Goal: Task Accomplishment & Management: Complete application form

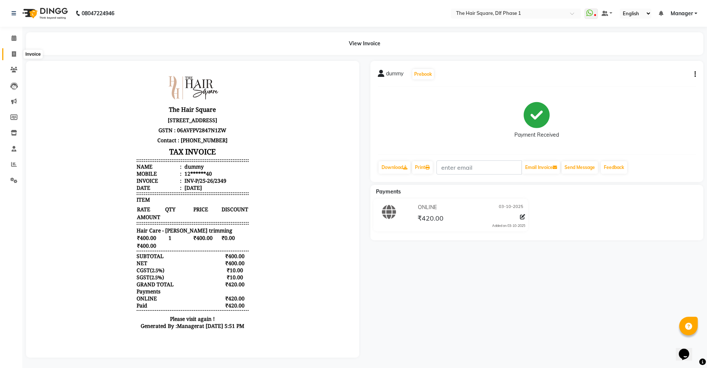
click at [11, 56] on span at bounding box center [13, 54] width 13 height 9
select select "service"
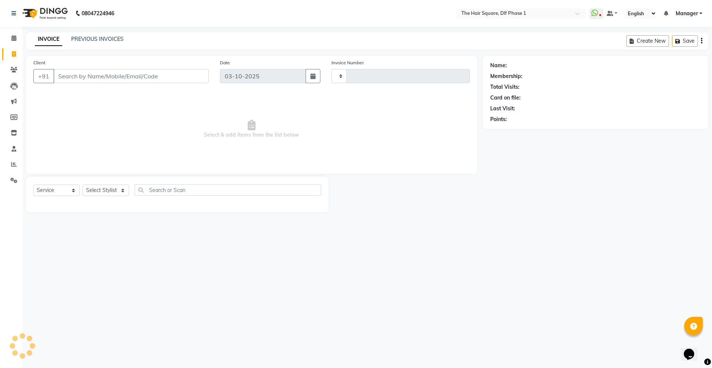
type input "2350"
select select "5766"
click at [114, 189] on select "Select Stylist" at bounding box center [106, 190] width 46 height 12
select select "39560"
click at [83, 184] on select "Select Stylist [PERSON_NAME] AMIT [PERSON_NAME] [PERSON_NAME] [PERSON_NAME] Man…" at bounding box center [106, 190] width 46 height 12
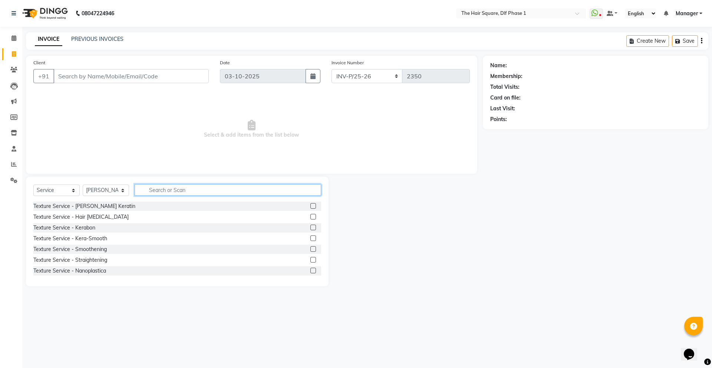
click at [171, 184] on input "text" at bounding box center [228, 190] width 187 height 12
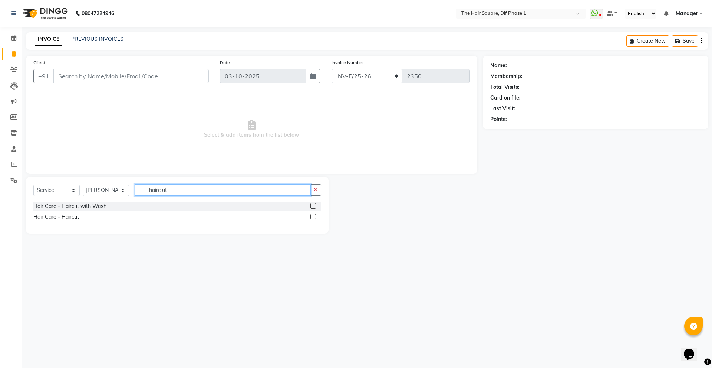
type input "hairc ut"
click at [314, 216] on label at bounding box center [314, 217] width 6 height 6
click at [314, 216] on input "checkbox" at bounding box center [313, 216] width 5 height 5
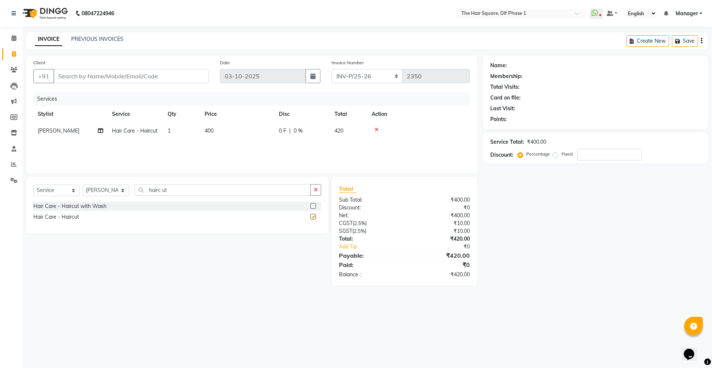
checkbox input "false"
drag, startPoint x: 181, startPoint y: 190, endPoint x: 126, endPoint y: 194, distance: 55.8
click at [126, 194] on div "Select Service Product Membership Package Voucher Prepaid Gift Card Select Styl…" at bounding box center [177, 192] width 288 height 17
type input "touchup"
click at [315, 207] on label at bounding box center [314, 206] width 6 height 6
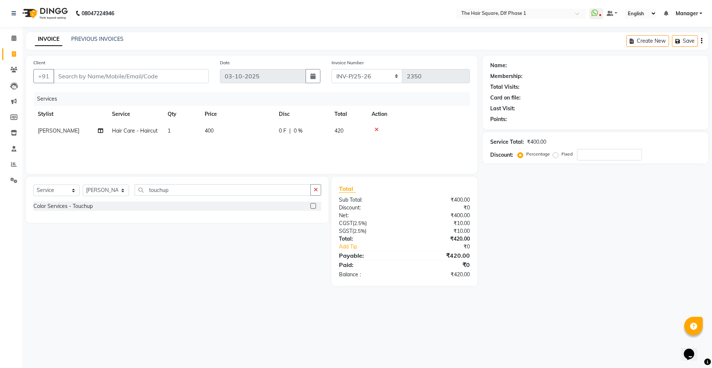
click at [315, 207] on input "checkbox" at bounding box center [313, 206] width 5 height 5
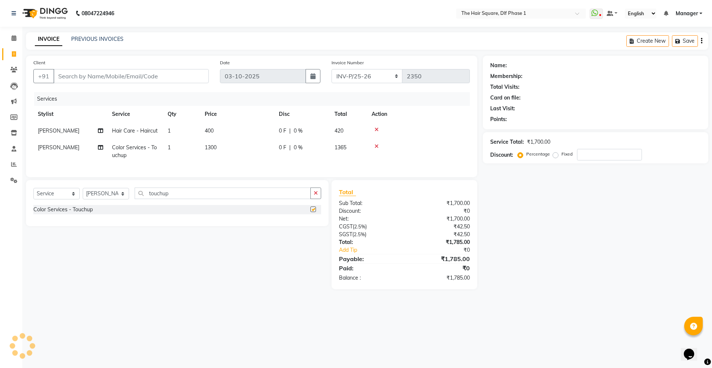
checkbox input "false"
click at [12, 51] on icon at bounding box center [14, 54] width 4 height 6
click at [118, 199] on select "Select Stylist [PERSON_NAME] AMIT [PERSON_NAME] [PERSON_NAME] [PERSON_NAME] Man…" at bounding box center [106, 194] width 46 height 12
select select "39749"
click at [83, 193] on select "Select Stylist [PERSON_NAME] AMIT [PERSON_NAME] [PERSON_NAME] [PERSON_NAME] Man…" at bounding box center [106, 194] width 46 height 12
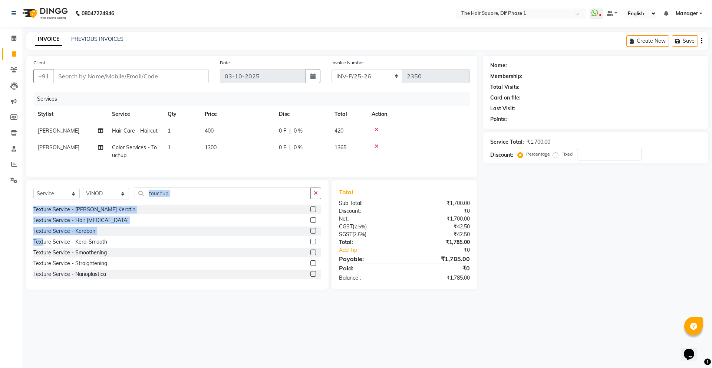
drag, startPoint x: 194, startPoint y: 188, endPoint x: 45, endPoint y: 243, distance: 158.9
click at [45, 243] on div "Select Service Product Membership Package Voucher Prepaid Gift Card Select Styl…" at bounding box center [177, 234] width 303 height 109
click at [192, 199] on input "touchup" at bounding box center [223, 193] width 176 height 12
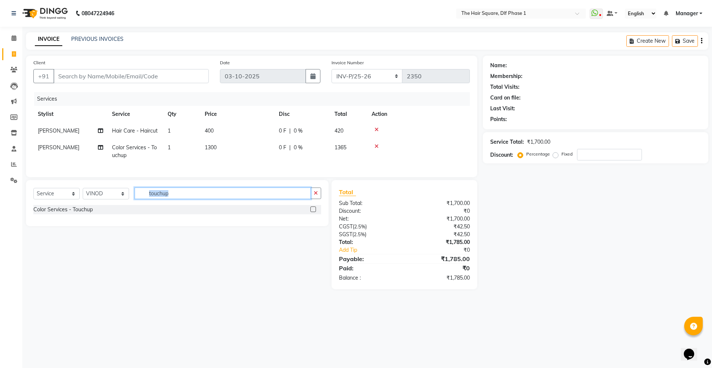
click at [195, 199] on input "touchup" at bounding box center [223, 193] width 176 height 12
click at [282, 191] on div "Select Service Product Membership Package Voucher Prepaid Gift Card Select Styl…" at bounding box center [177, 203] width 303 height 46
drag, startPoint x: 273, startPoint y: 201, endPoint x: 129, endPoint y: 216, distance: 144.3
click at [129, 216] on div "Select Service Product Membership Package Voucher Prepaid Gift Card Select Styl…" at bounding box center [177, 203] width 303 height 46
type input "head"
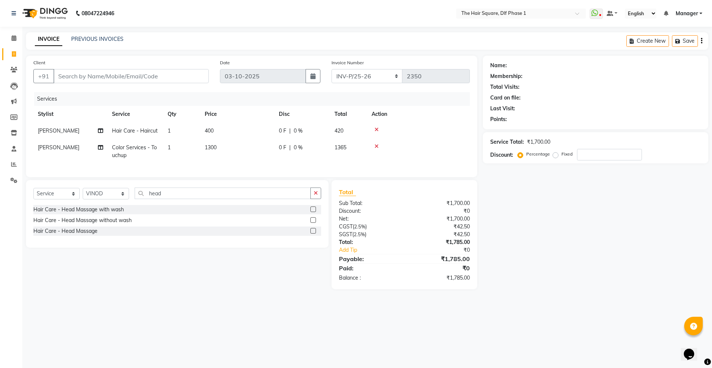
click at [316, 212] on label at bounding box center [314, 209] width 6 height 6
click at [315, 212] on input "checkbox" at bounding box center [313, 209] width 5 height 5
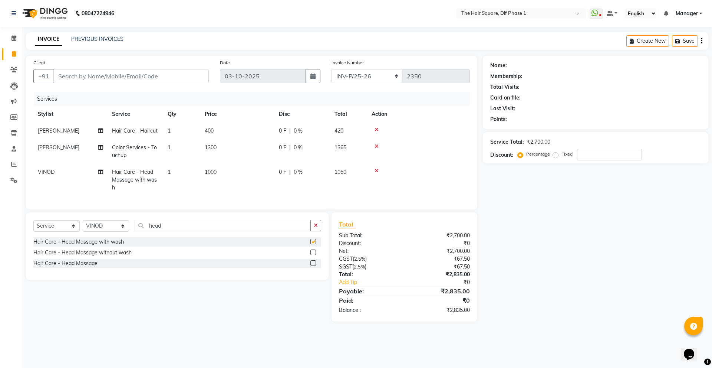
checkbox input "false"
drag, startPoint x: 193, startPoint y: 224, endPoint x: 77, endPoint y: 258, distance: 121.0
click at [77, 258] on div "Select Service Product Membership Package Voucher Prepaid Gift Card Select Styl…" at bounding box center [177, 246] width 303 height 68
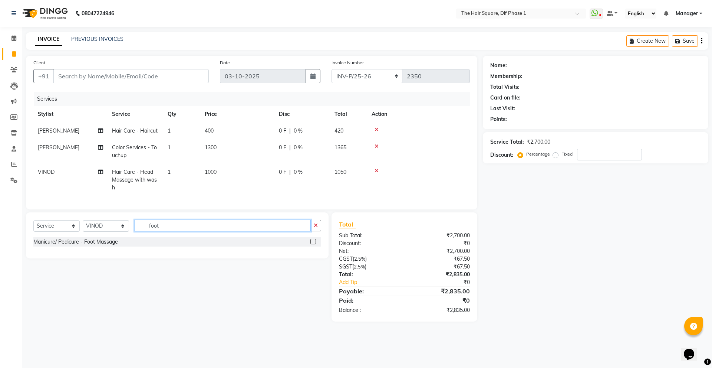
type input "foot"
click at [312, 240] on label at bounding box center [314, 242] width 6 height 6
click at [312, 240] on input "checkbox" at bounding box center [313, 241] width 5 height 5
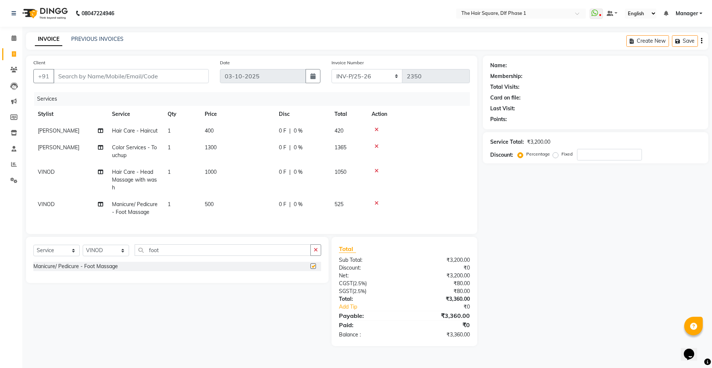
checkbox input "false"
click at [380, 131] on div at bounding box center [419, 129] width 94 height 5
click at [378, 129] on icon at bounding box center [377, 129] width 4 height 5
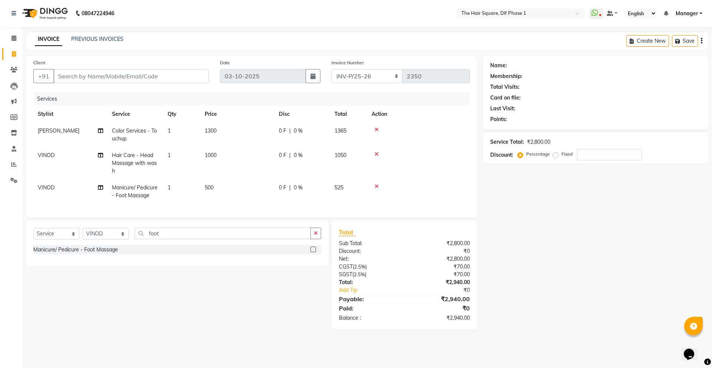
click at [378, 129] on icon at bounding box center [377, 129] width 4 height 5
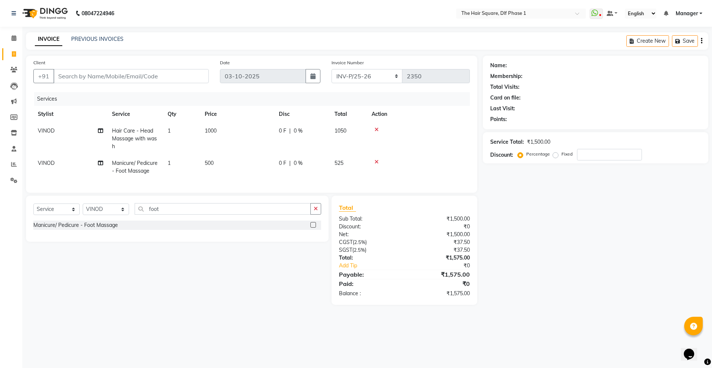
click at [378, 129] on icon at bounding box center [377, 129] width 4 height 5
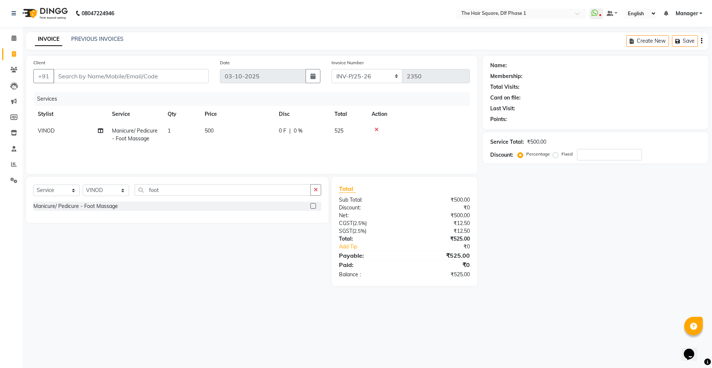
click at [378, 129] on icon at bounding box center [377, 129] width 4 height 5
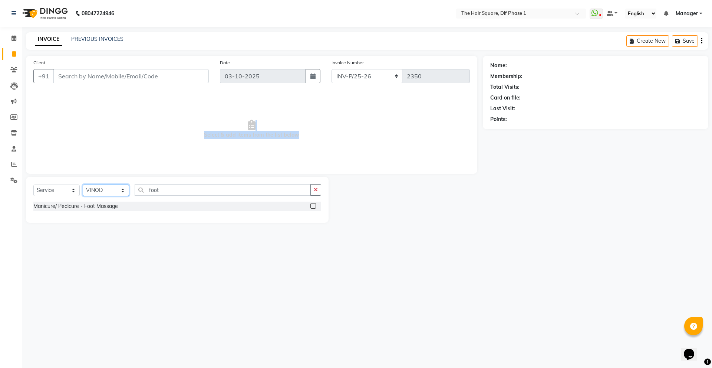
click at [126, 188] on select "Select Stylist [PERSON_NAME] AMIT [PERSON_NAME] [PERSON_NAME] [PERSON_NAME] Man…" at bounding box center [106, 190] width 46 height 12
select select "39751"
click at [83, 184] on select "Select Stylist [PERSON_NAME] AMIT [PERSON_NAME] [PERSON_NAME] [PERSON_NAME] Man…" at bounding box center [106, 190] width 46 height 12
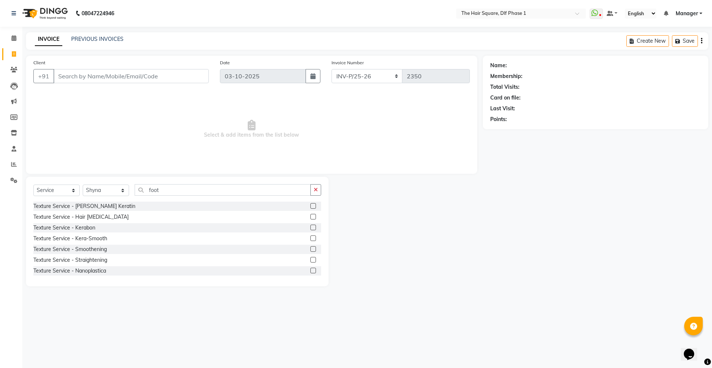
click at [188, 183] on div "Select Service Product Membership Package Voucher Prepaid Gift Card Select Styl…" at bounding box center [177, 231] width 303 height 109
click at [188, 188] on input "foot" at bounding box center [223, 190] width 176 height 12
type input "f"
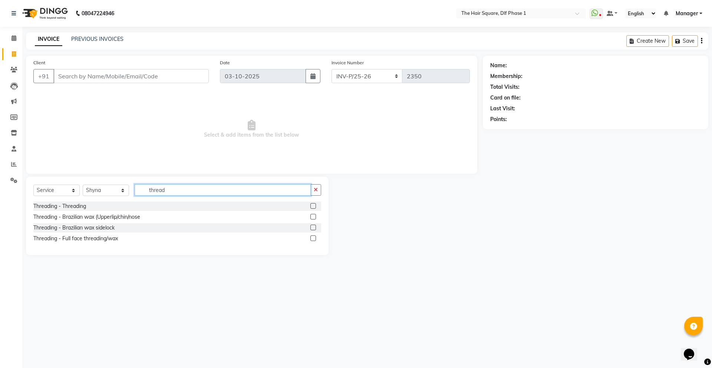
type input "thread"
click at [315, 206] on label at bounding box center [314, 206] width 6 height 6
click at [315, 206] on input "checkbox" at bounding box center [313, 206] width 5 height 5
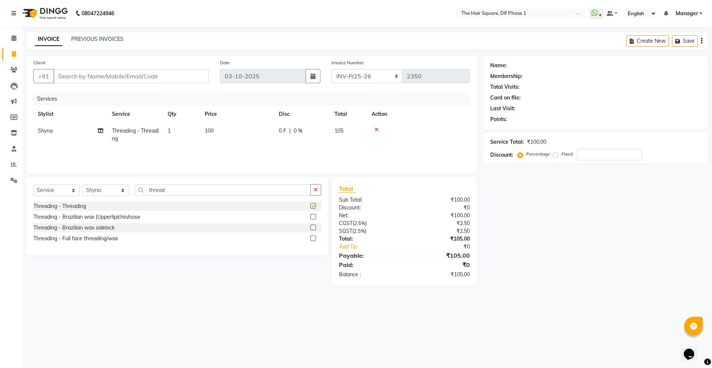
checkbox input "false"
click at [183, 132] on td "1" at bounding box center [181, 134] width 37 height 24
select select "39751"
click at [222, 135] on input "1" at bounding box center [217, 133] width 28 height 12
type input "4"
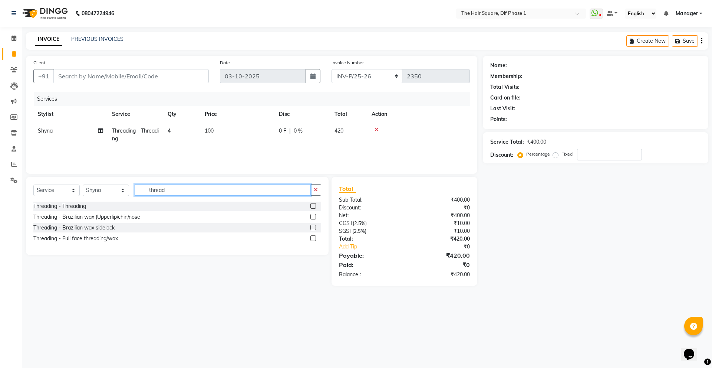
click at [199, 190] on input "thread" at bounding box center [223, 190] width 176 height 12
type input "t"
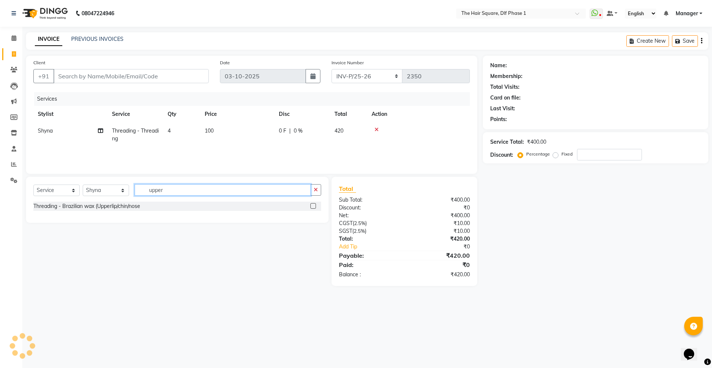
type input "upper"
click at [313, 206] on label at bounding box center [314, 206] width 6 height 6
click at [313, 206] on input "checkbox" at bounding box center [313, 206] width 5 height 5
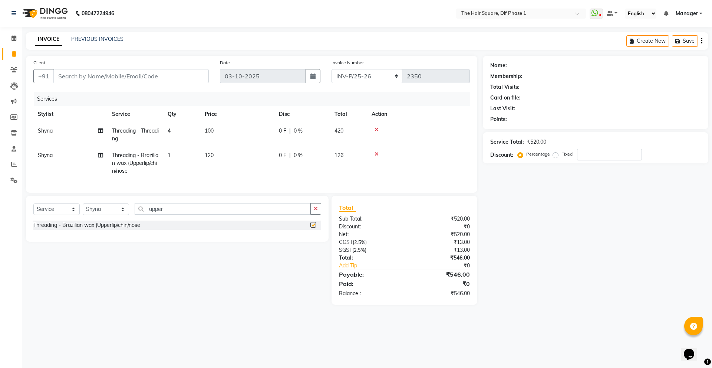
checkbox input "false"
click at [190, 152] on td "1" at bounding box center [181, 163] width 37 height 32
select select "39751"
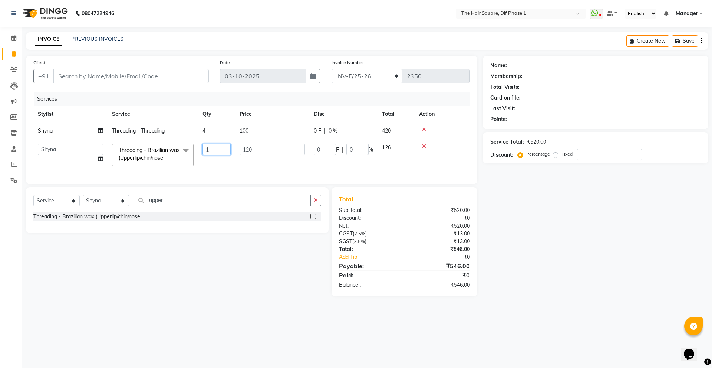
click at [214, 152] on input "1" at bounding box center [217, 150] width 28 height 12
type input "2"
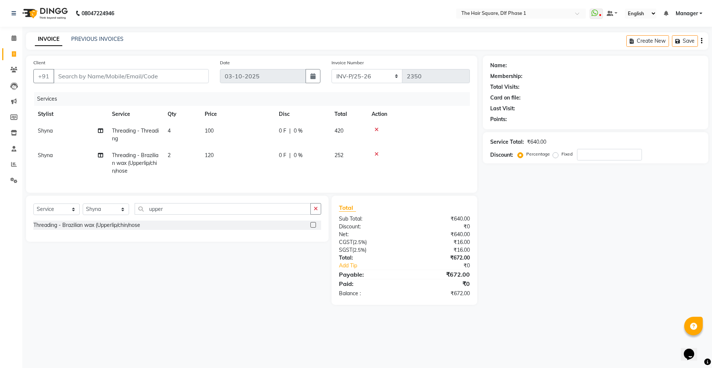
click at [520, 269] on div "Name: Membership: Total Visits: Card on file: Last Visit: Points: Service Total…" at bounding box center [598, 180] width 231 height 249
click at [162, 76] on input "Client" at bounding box center [130, 76] width 155 height 14
type input "d"
type input "0"
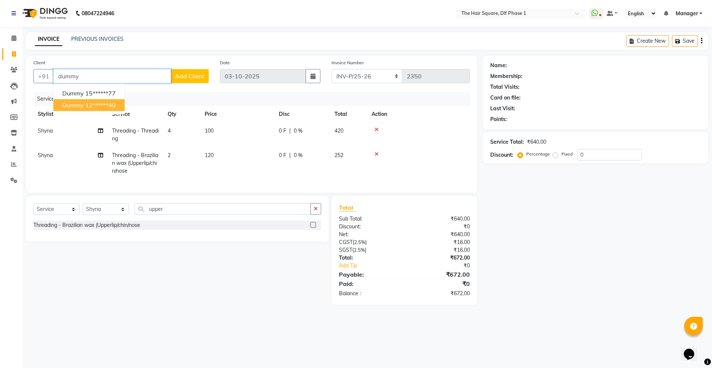
click at [91, 101] on button "dummy 12******40" at bounding box center [88, 105] width 71 height 12
type input "12******40"
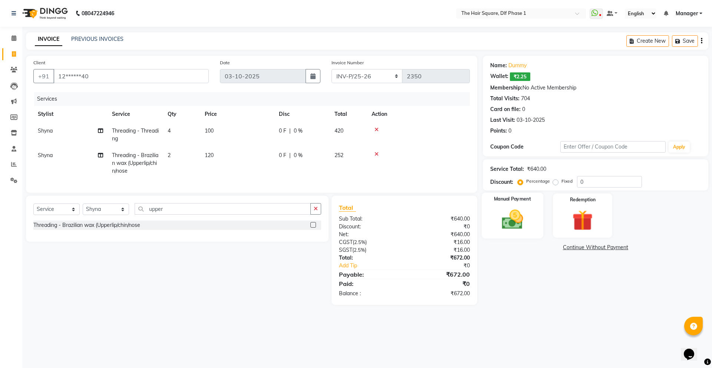
click at [504, 211] on img at bounding box center [512, 219] width 35 height 24
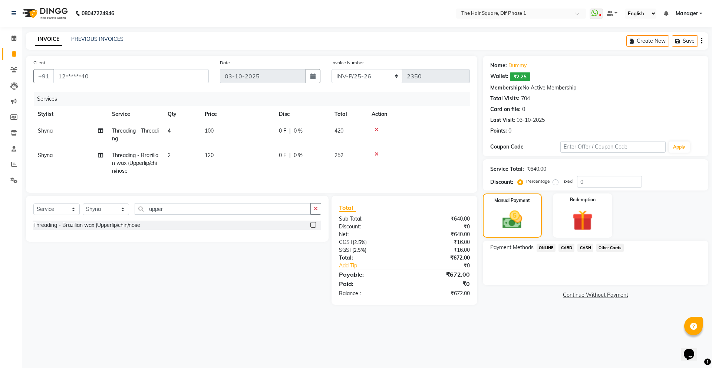
click at [548, 249] on span "ONLINE" at bounding box center [546, 247] width 19 height 9
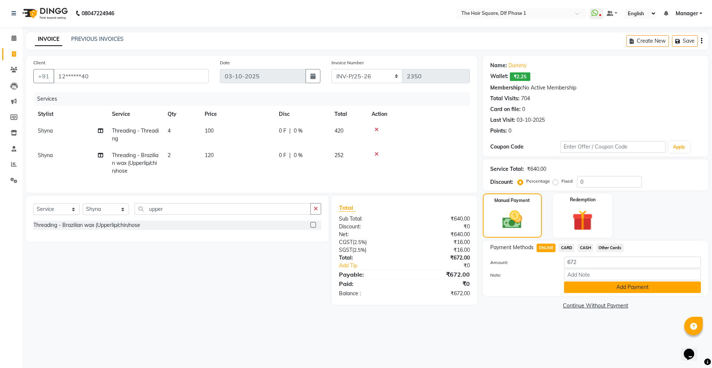
click at [613, 290] on button "Add Payment" at bounding box center [632, 287] width 137 height 12
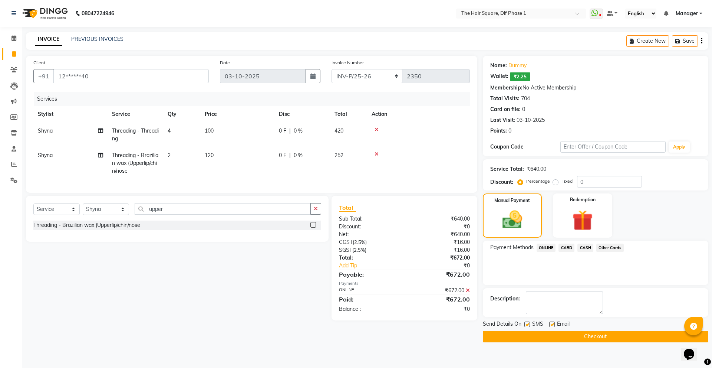
click at [610, 339] on button "Checkout" at bounding box center [596, 337] width 226 height 12
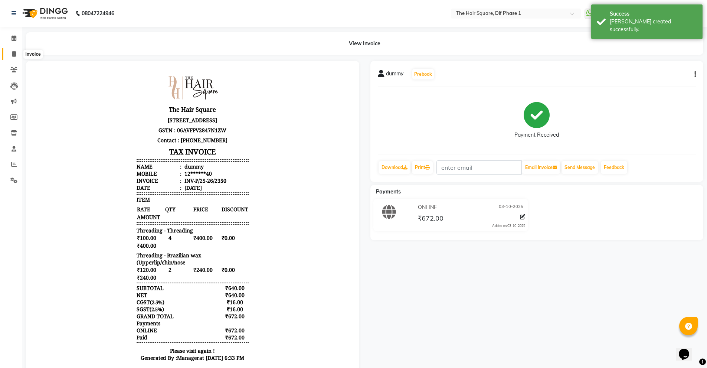
click at [10, 56] on span at bounding box center [13, 54] width 13 height 9
select select "service"
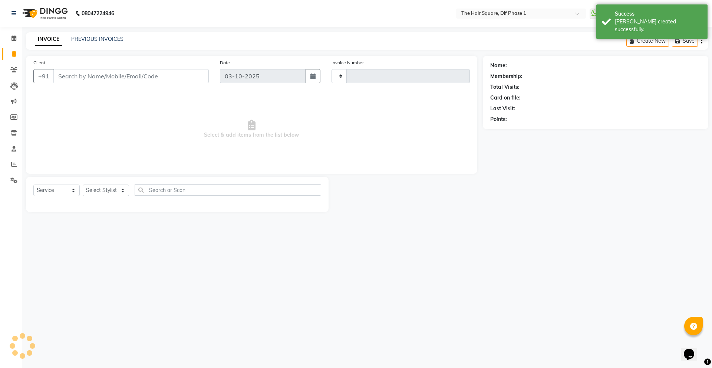
type input "2351"
select select "5766"
click at [72, 82] on input "Client" at bounding box center [130, 76] width 155 height 14
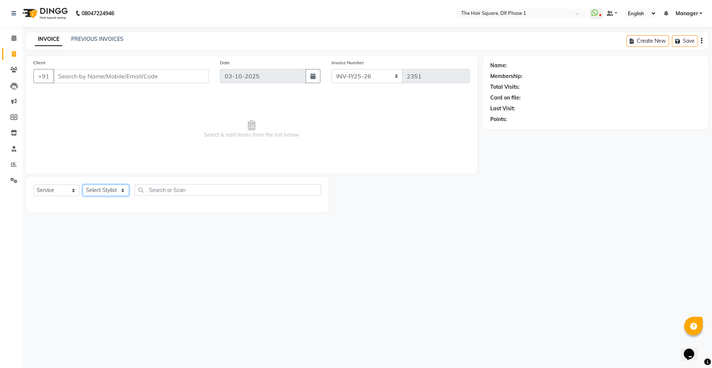
click at [88, 193] on select "Select Stylist [PERSON_NAME] AMIT [PERSON_NAME] [PERSON_NAME] [PERSON_NAME] Man…" at bounding box center [106, 190] width 46 height 12
select select "39560"
click at [83, 184] on select "Select Stylist [PERSON_NAME] AMIT [PERSON_NAME] [PERSON_NAME] [PERSON_NAME] Man…" at bounding box center [106, 190] width 46 height 12
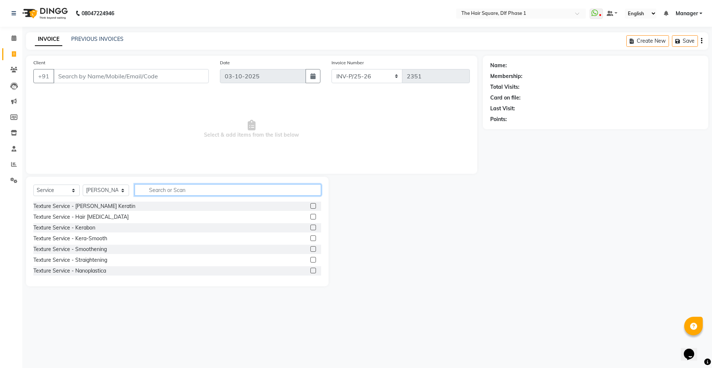
click at [167, 193] on input "text" at bounding box center [228, 190] width 187 height 12
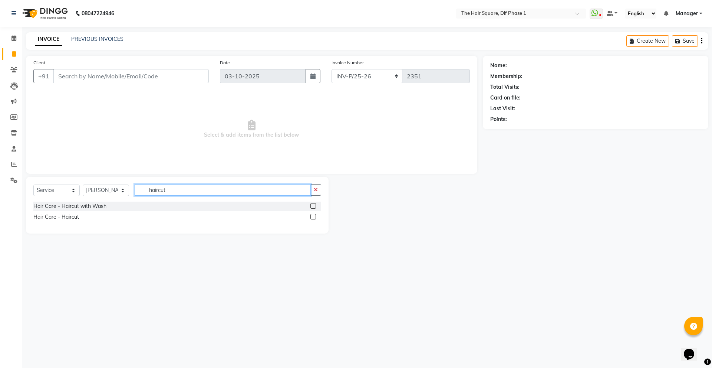
type input "haircut"
click at [313, 215] on label at bounding box center [314, 217] width 6 height 6
click at [313, 215] on input "checkbox" at bounding box center [313, 216] width 5 height 5
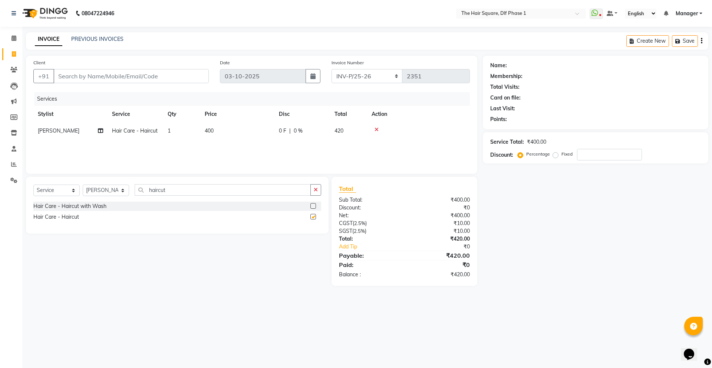
checkbox input "false"
drag, startPoint x: 280, startPoint y: 191, endPoint x: 110, endPoint y: 190, distance: 169.9
click at [110, 190] on div "Select Service Product Membership Package Voucher Prepaid Gift Card Select Styl…" at bounding box center [177, 192] width 288 height 17
type input "touchup"
click at [316, 203] on label at bounding box center [314, 206] width 6 height 6
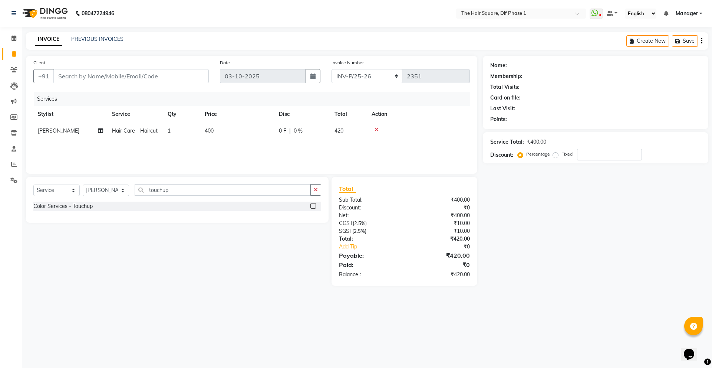
click at [315, 204] on input "checkbox" at bounding box center [313, 206] width 5 height 5
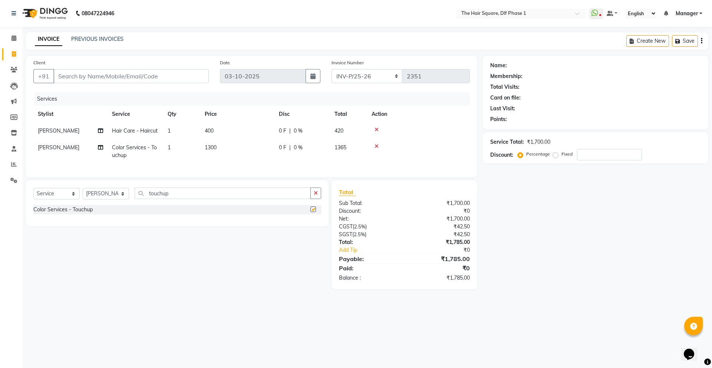
checkbox input "false"
click at [124, 199] on select "Select Stylist [PERSON_NAME] AMIT [PERSON_NAME] [PERSON_NAME] [PERSON_NAME] Man…" at bounding box center [106, 194] width 46 height 12
click at [83, 193] on select "Select Stylist [PERSON_NAME] AMIT [PERSON_NAME] [PERSON_NAME] [PERSON_NAME] Man…" at bounding box center [106, 194] width 46 height 12
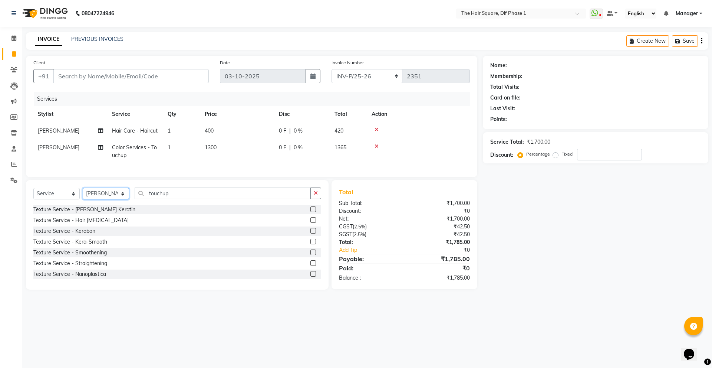
click at [111, 197] on select "Select Stylist [PERSON_NAME] AMIT [PERSON_NAME] [PERSON_NAME] [PERSON_NAME] Man…" at bounding box center [106, 194] width 46 height 12
select select "39749"
click at [83, 193] on select "Select Stylist [PERSON_NAME] AMIT [PERSON_NAME] [PERSON_NAME] [PERSON_NAME] Man…" at bounding box center [106, 194] width 46 height 12
drag, startPoint x: 214, startPoint y: 202, endPoint x: 113, endPoint y: 217, distance: 101.6
click at [113, 217] on div "Select Service Product Membership Package Voucher Prepaid Gift Card Select Styl…" at bounding box center [177, 234] width 303 height 109
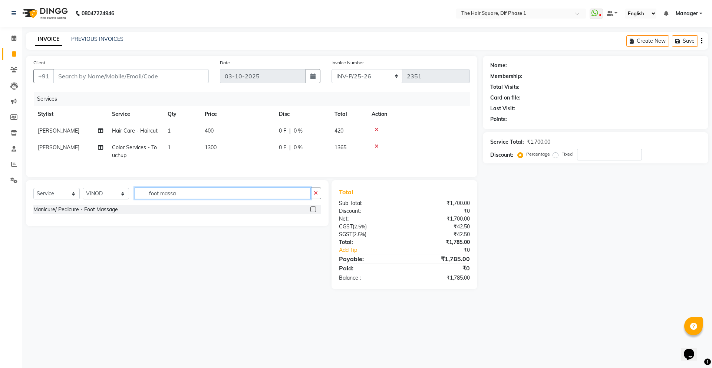
type input "foot massa"
click at [313, 212] on label at bounding box center [314, 209] width 6 height 6
click at [313, 212] on input "checkbox" at bounding box center [313, 209] width 5 height 5
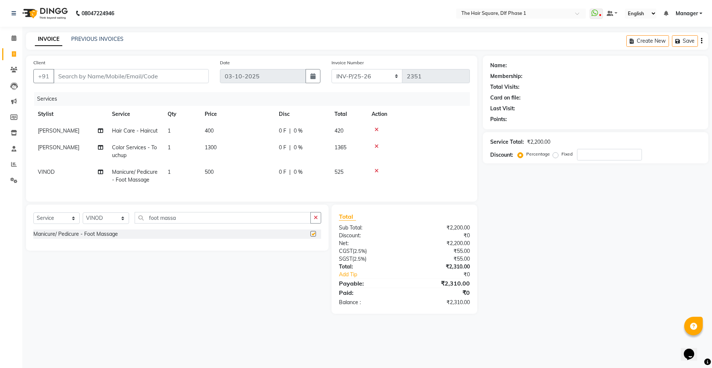
checkbox input "false"
drag, startPoint x: 199, startPoint y: 220, endPoint x: 126, endPoint y: 221, distance: 72.7
click at [126, 221] on div "Select Service Product Membership Package Voucher Prepaid Gift Card Select Styl…" at bounding box center [177, 220] width 288 height 17
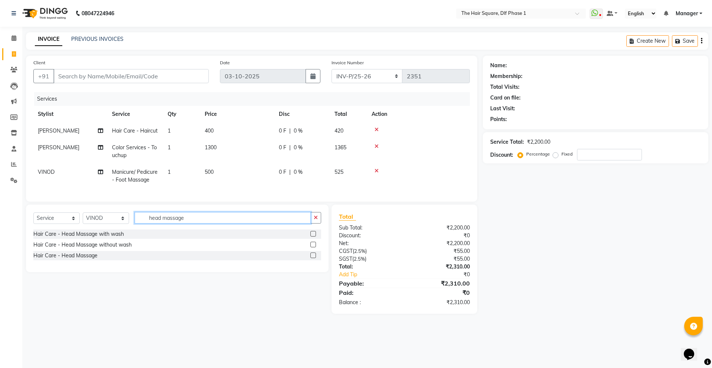
type input "head massage"
click at [316, 236] on label at bounding box center [314, 234] width 6 height 6
click at [315, 236] on input "checkbox" at bounding box center [313, 234] width 5 height 5
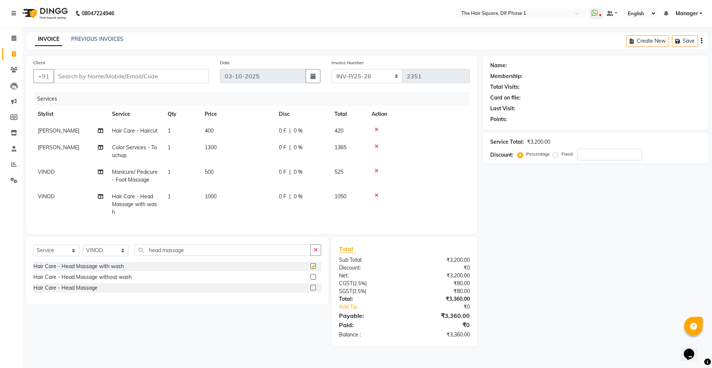
checkbox input "false"
click at [688, 143] on div "Service Total: ₹3,200.00" at bounding box center [595, 142] width 211 height 8
click at [128, 81] on input "Client" at bounding box center [130, 76] width 155 height 14
click at [176, 251] on input "head massage" at bounding box center [223, 250] width 176 height 12
drag, startPoint x: 193, startPoint y: 252, endPoint x: 142, endPoint y: 255, distance: 51.3
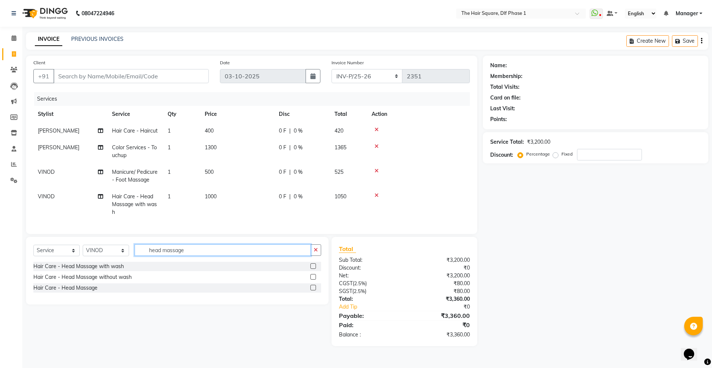
click at [147, 254] on div "Select Service Product Membership Package Voucher Prepaid Gift Card Select Styl…" at bounding box center [177, 252] width 288 height 17
type input "cut"
click at [312, 263] on label at bounding box center [314, 266] width 6 height 6
click at [312, 264] on input "checkbox" at bounding box center [313, 266] width 5 height 5
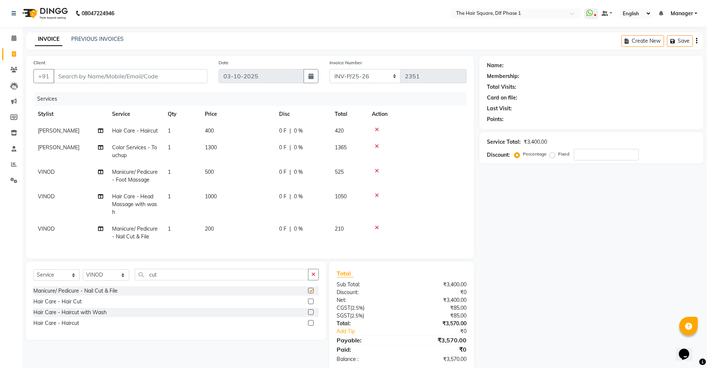
checkbox input "false"
click at [166, 79] on input "Client" at bounding box center [130, 76] width 154 height 14
type input "9"
type input "0"
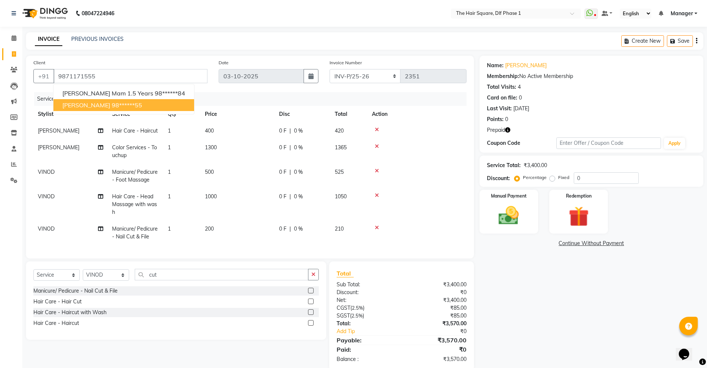
click at [112, 108] on ngb-highlight "98******55" at bounding box center [127, 104] width 30 height 7
type input "98******55"
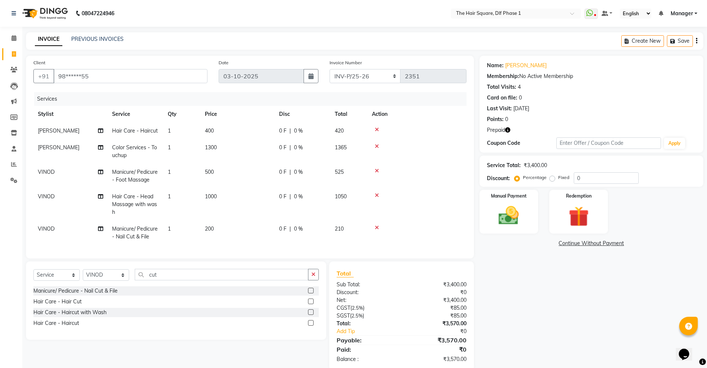
click at [506, 130] on icon "button" at bounding box center [507, 129] width 5 height 5
click at [697, 40] on div "Create New Save" at bounding box center [662, 40] width 82 height 17
click at [696, 41] on icon "button" at bounding box center [696, 41] width 1 height 0
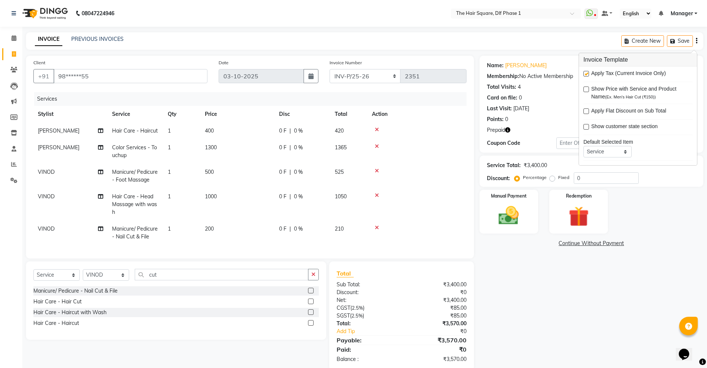
click at [584, 72] on label at bounding box center [586, 74] width 6 height 6
click at [584, 72] on input "checkbox" at bounding box center [585, 74] width 5 height 5
checkbox input "false"
click at [521, 287] on div "Name: [PERSON_NAME] Membership: No Active Membership Total Visits: 4 Card on fi…" at bounding box center [598, 205] width 231 height 299
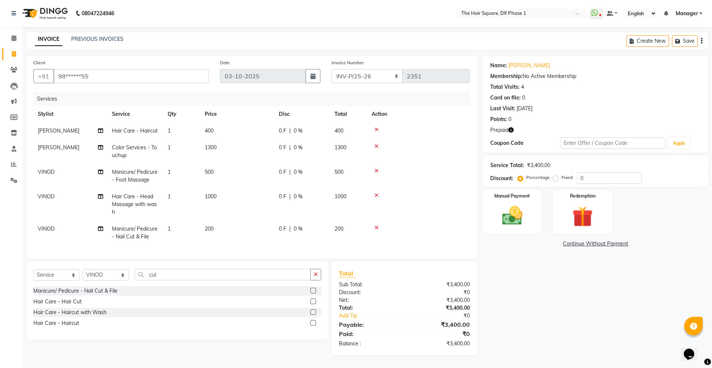
click at [511, 128] on icon "button" at bounding box center [511, 129] width 5 height 5
click at [579, 207] on img at bounding box center [582, 216] width 35 height 26
click at [548, 242] on span "Prepaid 1" at bounding box center [549, 244] width 24 height 9
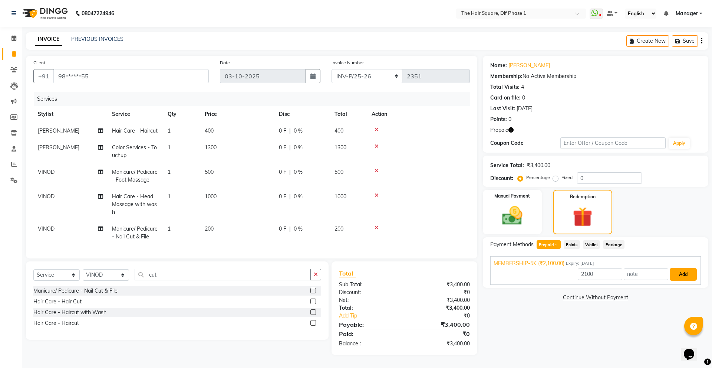
click at [674, 279] on button "Add" at bounding box center [683, 274] width 27 height 13
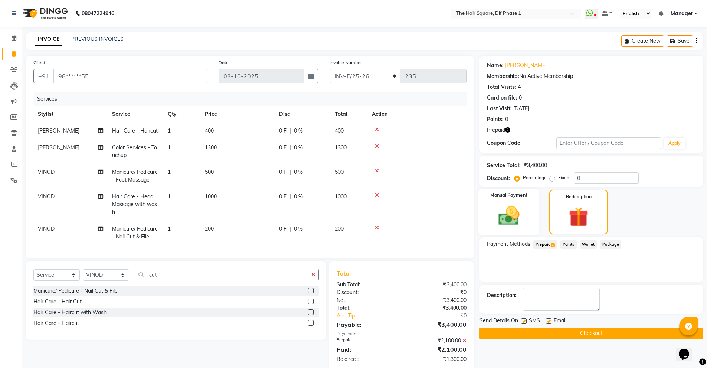
click at [518, 221] on img at bounding box center [509, 215] width 34 height 24
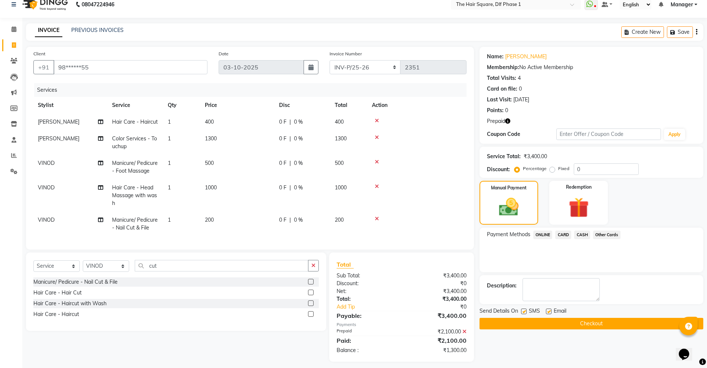
scroll to position [12, 0]
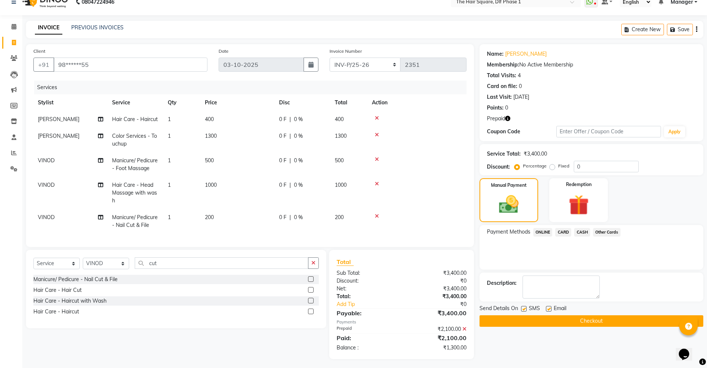
click at [579, 232] on span "CASH" at bounding box center [582, 232] width 16 height 9
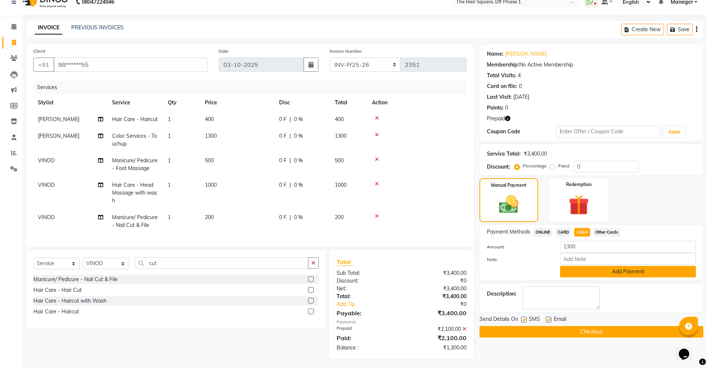
click at [631, 275] on button "Add Payment" at bounding box center [628, 272] width 136 height 12
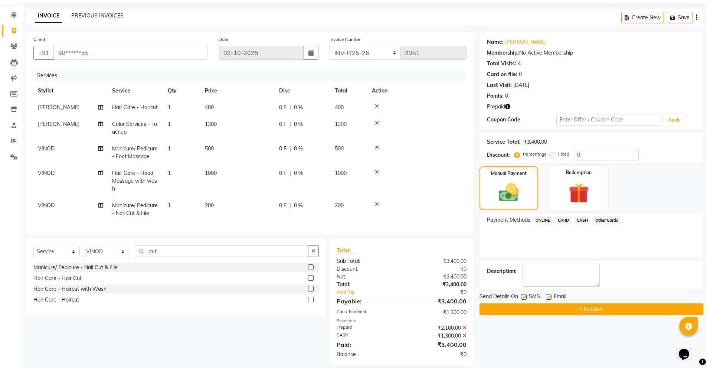
scroll to position [30, 0]
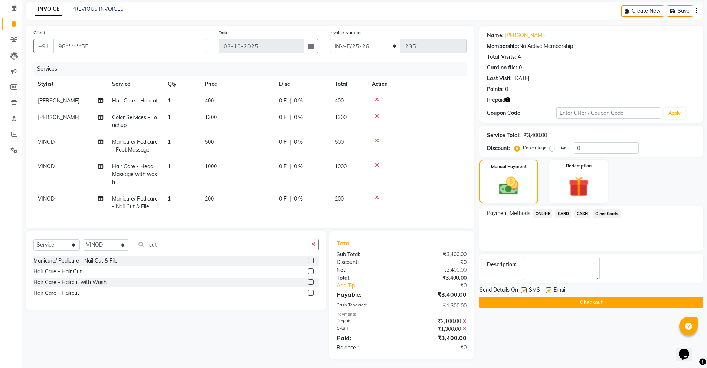
click at [631, 301] on button "Checkout" at bounding box center [591, 302] width 224 height 12
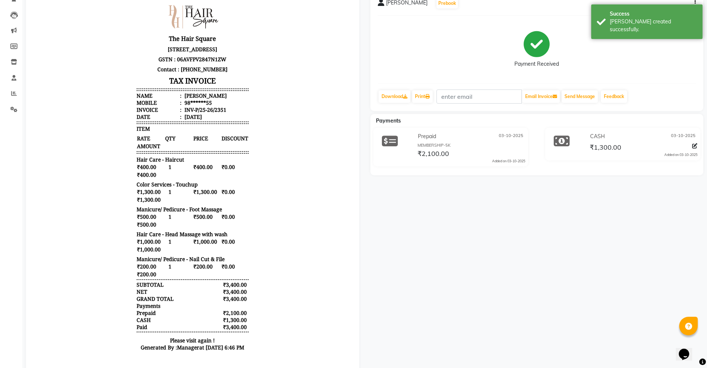
scroll to position [99, 0]
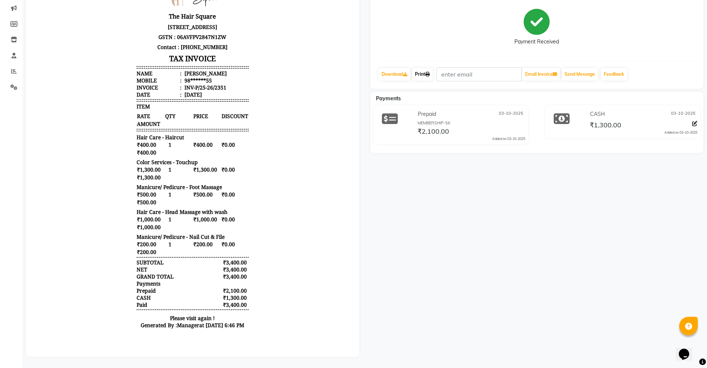
click at [424, 68] on link "Print" at bounding box center [422, 74] width 21 height 13
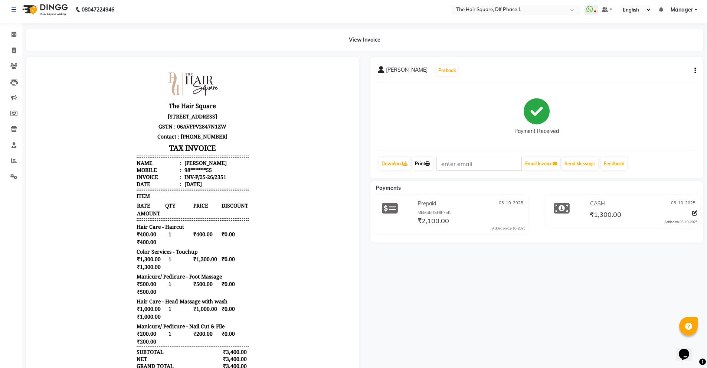
scroll to position [0, 0]
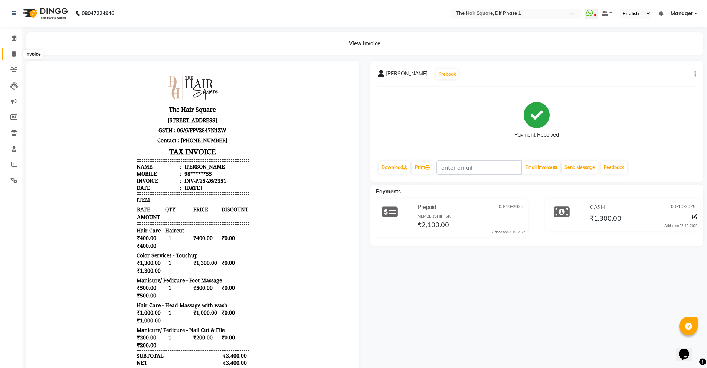
click at [15, 57] on span at bounding box center [13, 54] width 13 height 9
select select "service"
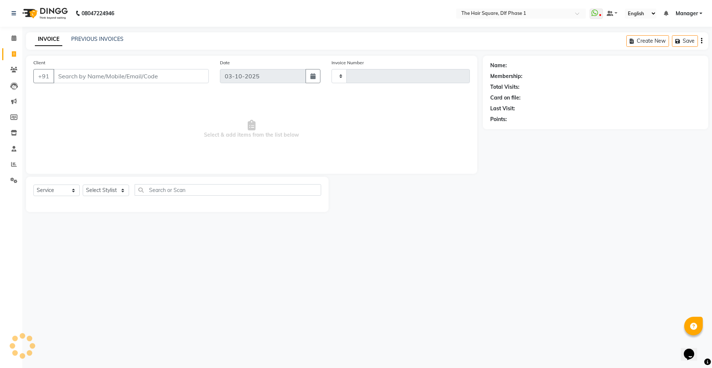
type input "2352"
select select "5766"
click at [204, 174] on div "Client +91 Date [DATE] Invoice Number INV-P-MEMB/25-26 INV-P/25-26 2352 Select …" at bounding box center [251, 134] width 463 height 156
click at [122, 191] on select "Select Stylist [PERSON_NAME] AMIT [PERSON_NAME] [PERSON_NAME] [PERSON_NAME] Man…" at bounding box center [106, 190] width 46 height 12
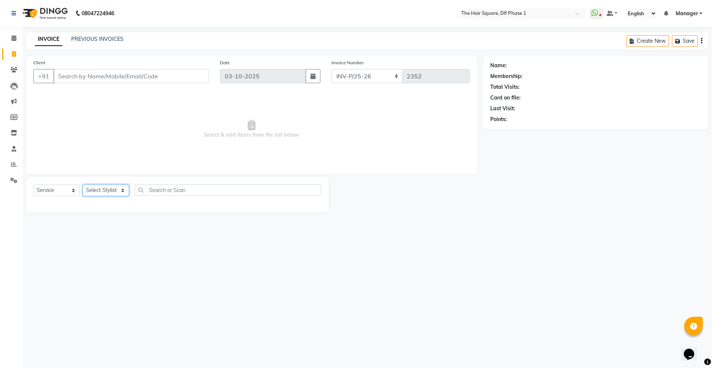
select select "39748"
click at [83, 184] on select "Select Stylist [PERSON_NAME] AMIT [PERSON_NAME] [PERSON_NAME] [PERSON_NAME] Man…" at bounding box center [106, 190] width 46 height 12
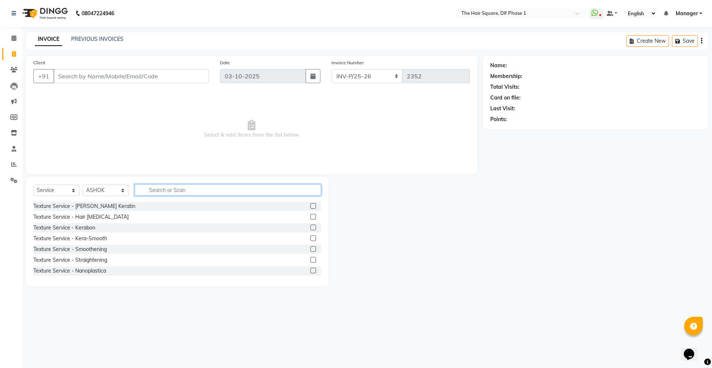
click at [183, 194] on input "text" at bounding box center [228, 190] width 187 height 12
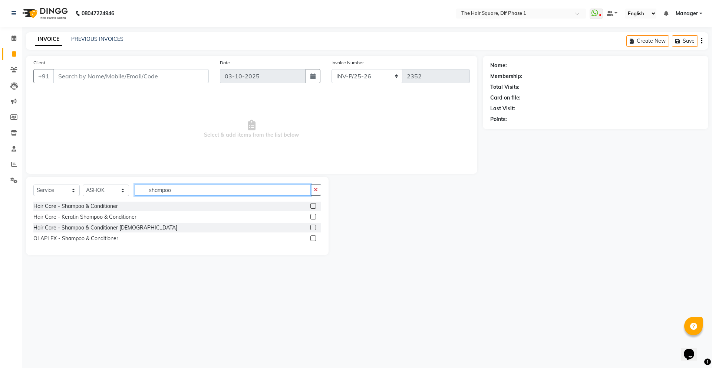
type input "shampoo"
click at [312, 204] on label at bounding box center [314, 206] width 6 height 6
click at [312, 204] on input "checkbox" at bounding box center [313, 206] width 5 height 5
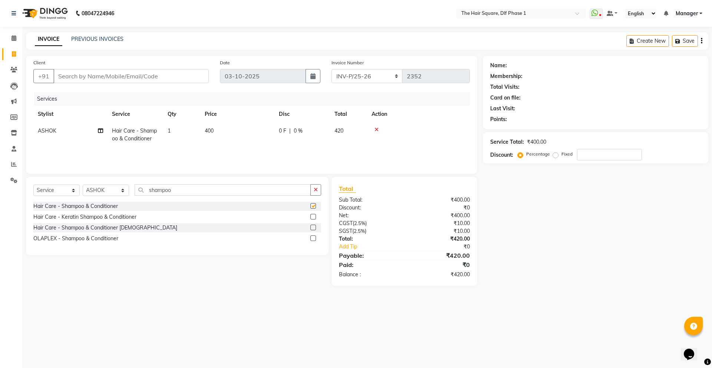
checkbox input "false"
drag, startPoint x: 187, startPoint y: 191, endPoint x: 0, endPoint y: 198, distance: 186.7
click at [174, 194] on input "shampoo" at bounding box center [223, 190] width 176 height 12
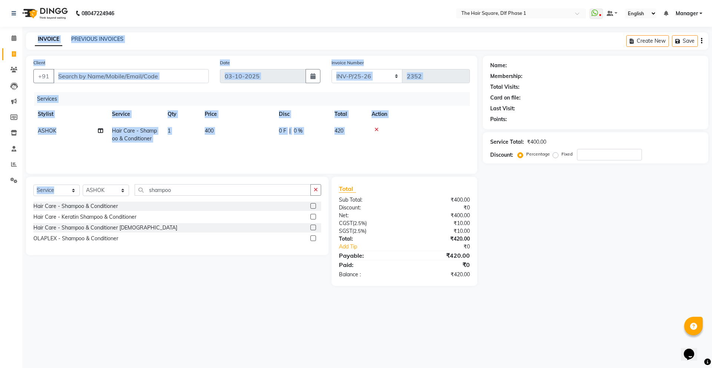
click at [0, 198] on app-home "08047224946 Select Location × The Hair Square, Dlf Phase 1 WhatsApp Status ✕ St…" at bounding box center [356, 148] width 712 height 297
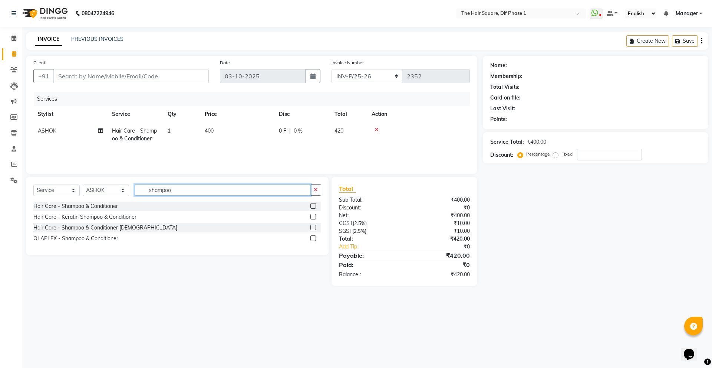
click at [200, 188] on input "shampoo" at bounding box center [223, 190] width 176 height 12
type input "s"
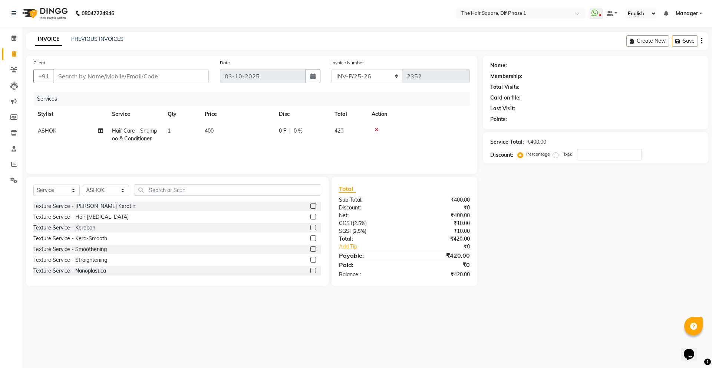
click at [262, 311] on div "08047224946 Select Location × The Hair Square, Dlf Phase 1 WhatsApp Status ✕ St…" at bounding box center [356, 184] width 712 height 368
click at [114, 191] on select "Select Stylist [PERSON_NAME] AMIT [PERSON_NAME] [PERSON_NAME] [PERSON_NAME] Man…" at bounding box center [106, 190] width 46 height 12
click at [192, 181] on div "Select Service Product Membership Package Voucher Prepaid Gift Card Select Styl…" at bounding box center [177, 231] width 303 height 109
click at [378, 129] on icon at bounding box center [377, 129] width 4 height 5
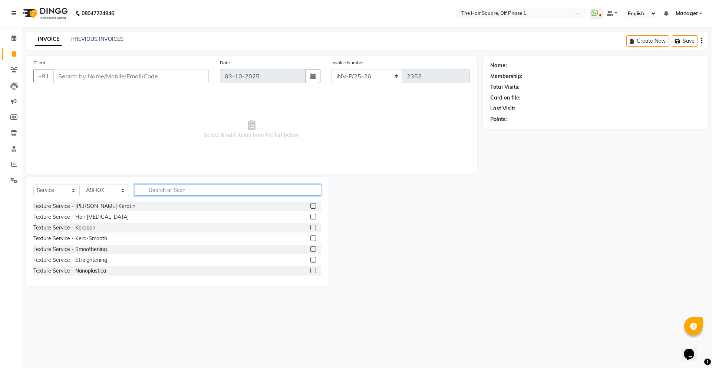
click at [187, 192] on input "text" at bounding box center [228, 190] width 187 height 12
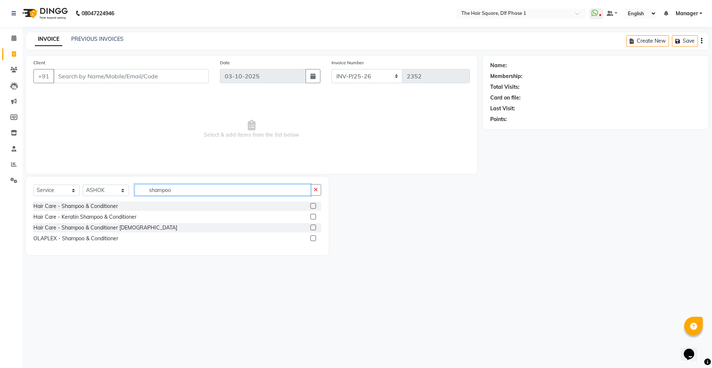
type input "shampoo"
click at [313, 214] on label at bounding box center [314, 217] width 6 height 6
click at [313, 214] on input "checkbox" at bounding box center [313, 216] width 5 height 5
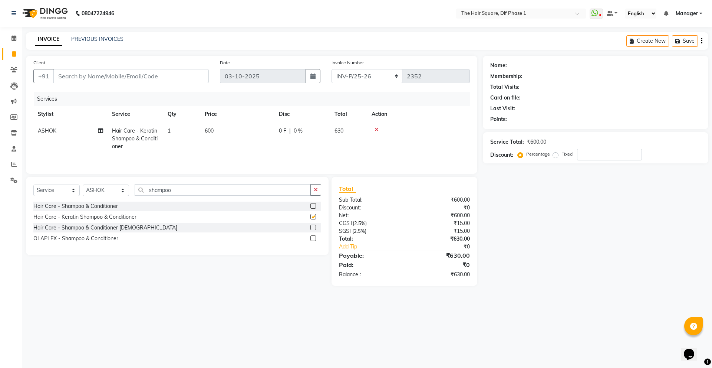
checkbox input "false"
drag, startPoint x: 207, startPoint y: 194, endPoint x: 185, endPoint y: 195, distance: 22.3
click at [185, 195] on input "shampoo" at bounding box center [223, 190] width 176 height 12
click at [103, 187] on select "Select Stylist [PERSON_NAME] AMIT [PERSON_NAME] [PERSON_NAME] [PERSON_NAME] Man…" at bounding box center [106, 190] width 46 height 12
select select "39751"
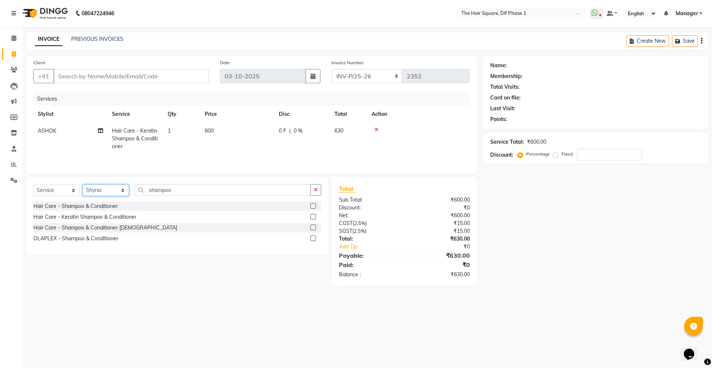
click at [83, 184] on select "Select Stylist [PERSON_NAME] AMIT [PERSON_NAME] [PERSON_NAME] [PERSON_NAME] Man…" at bounding box center [106, 190] width 46 height 12
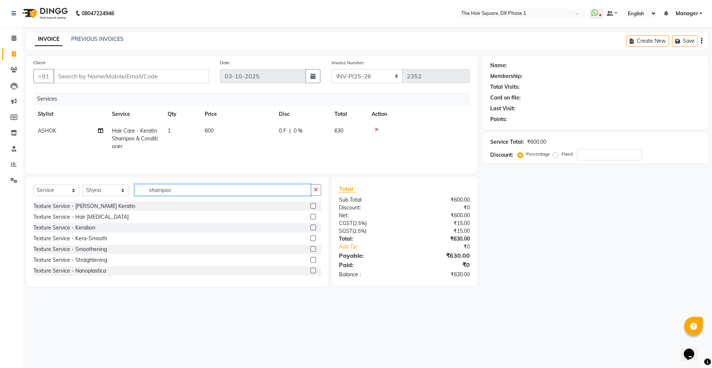
click at [207, 193] on input "shampoo" at bounding box center [223, 190] width 176 height 12
type input "s"
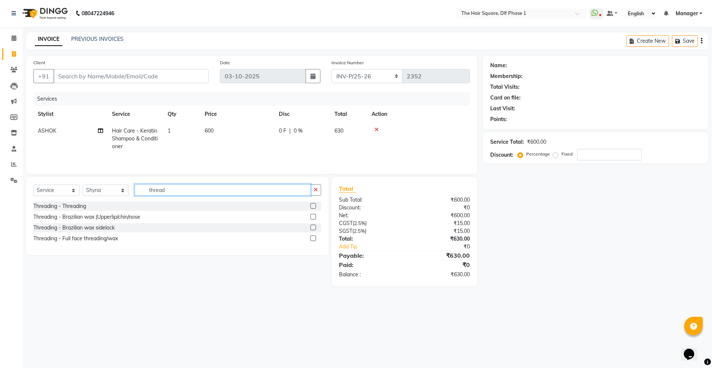
type input "thread"
click at [316, 205] on label at bounding box center [314, 206] width 6 height 6
click at [315, 205] on input "checkbox" at bounding box center [313, 206] width 5 height 5
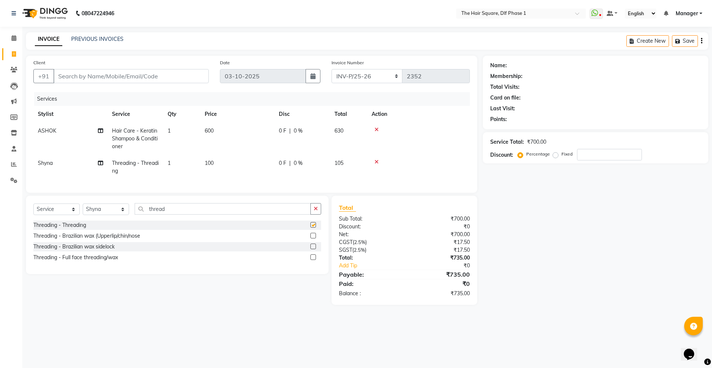
checkbox input "false"
click at [175, 164] on td "1" at bounding box center [181, 167] width 37 height 24
select select "39751"
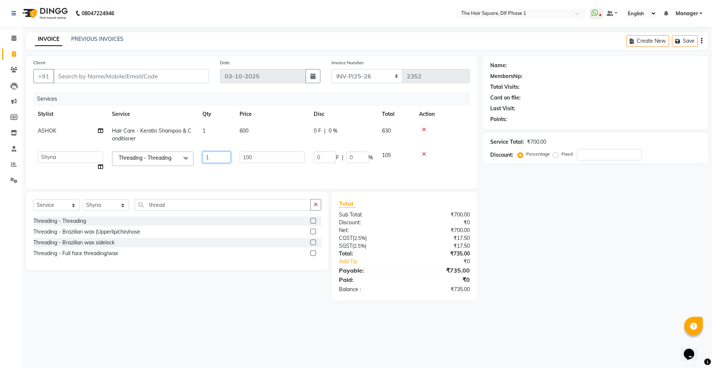
click at [207, 160] on input "1" at bounding box center [217, 157] width 28 height 12
click at [210, 159] on input "1" at bounding box center [217, 157] width 28 height 12
type input "2"
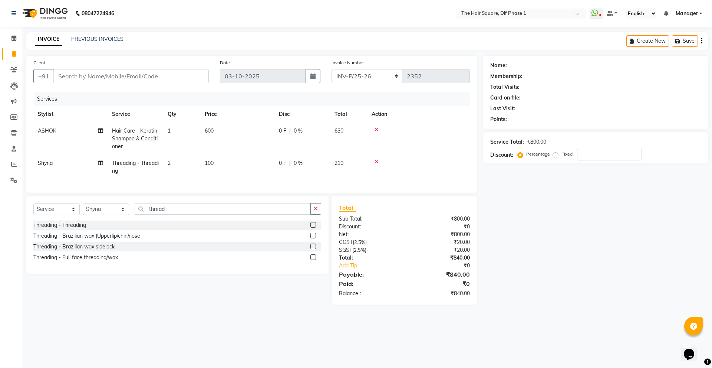
click at [399, 283] on div "Total Sub Total: ₹800.00 Discount: ₹0 Net: ₹800.00 CGST ( 2.5% ) ₹20.00 SGST ( …" at bounding box center [404, 250] width 131 height 94
click at [93, 82] on input "Client" at bounding box center [130, 76] width 155 height 14
type input "g"
type input "0"
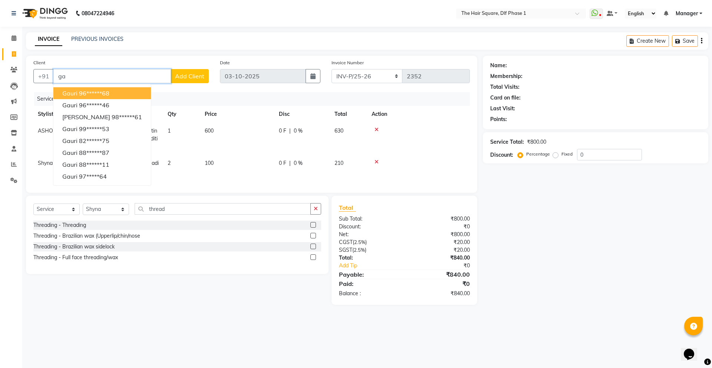
type input "g"
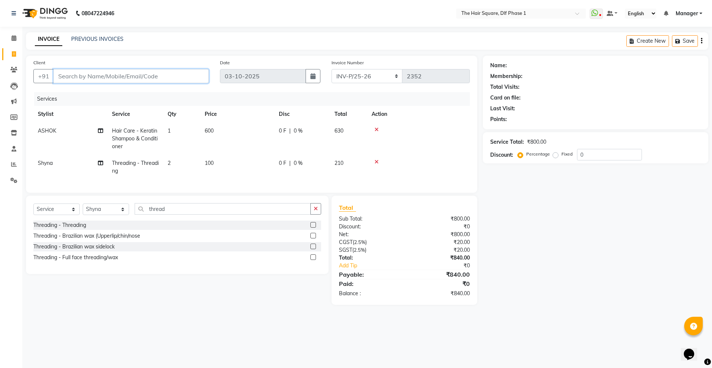
click at [91, 79] on input "Client" at bounding box center [130, 76] width 155 height 14
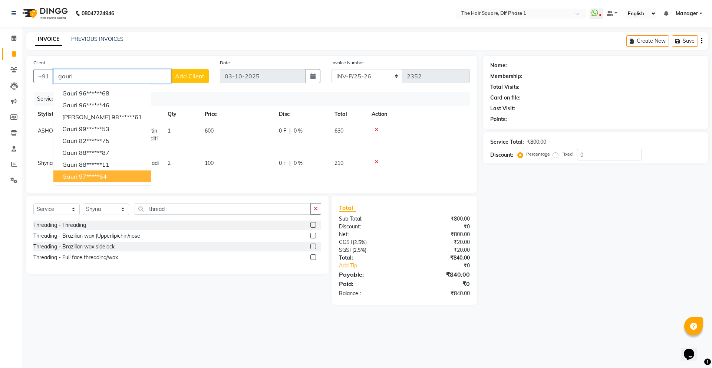
type input "gauri"
click at [215, 153] on td "600" at bounding box center [237, 138] width 74 height 32
select select "39748"
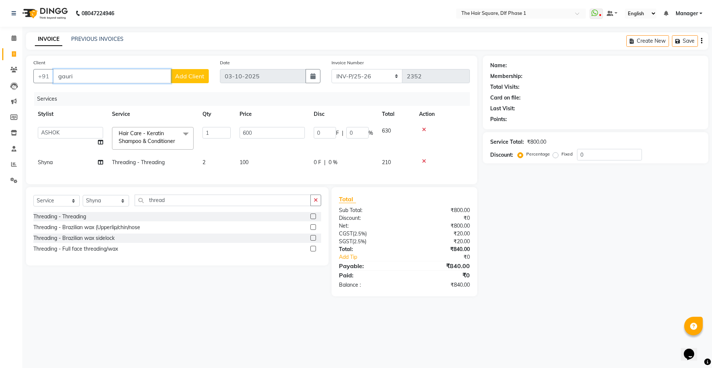
click at [126, 80] on input "gauri" at bounding box center [112, 76] width 118 height 14
type input "g"
click at [497, 244] on div "Name: Membership: Total Visits: Card on file: Last Visit: Points: Service Total…" at bounding box center [598, 176] width 231 height 240
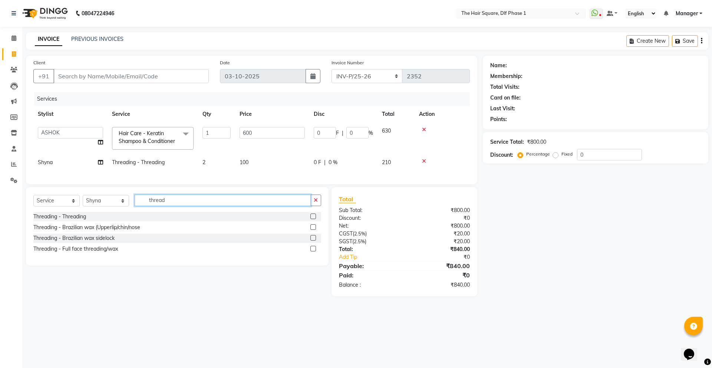
drag, startPoint x: 191, startPoint y: 203, endPoint x: 147, endPoint y: 219, distance: 47.9
click at [147, 219] on div "Select Service Product Membership Package Voucher Prepaid Gift Card Select Styl…" at bounding box center [177, 226] width 303 height 78
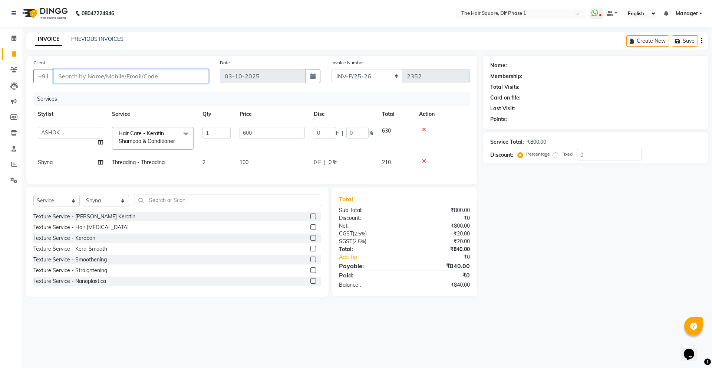
click at [148, 80] on input "Client" at bounding box center [130, 76] width 155 height 14
click at [423, 130] on icon at bounding box center [424, 129] width 4 height 5
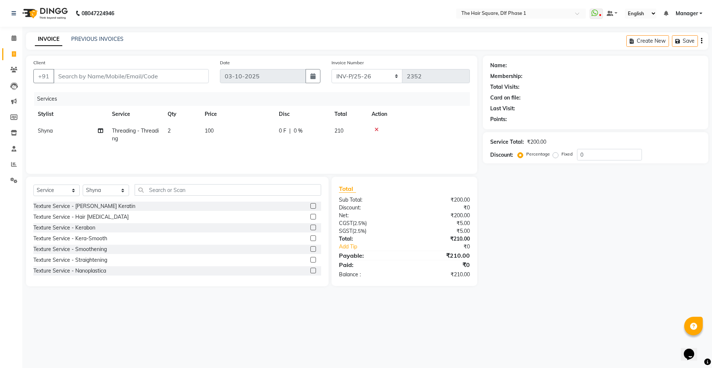
click at [378, 131] on icon at bounding box center [377, 129] width 4 height 5
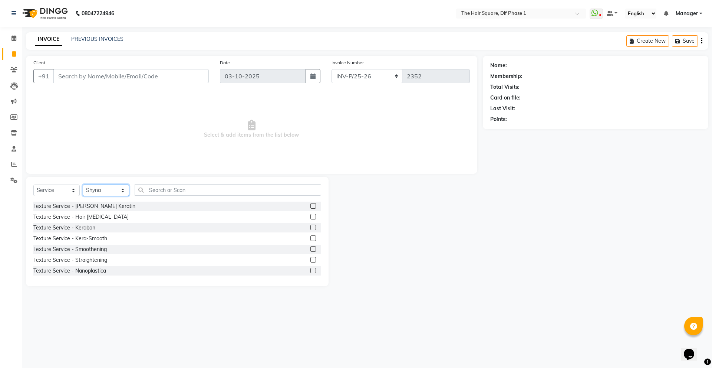
click at [118, 190] on select "Select Stylist [PERSON_NAME] AMIT [PERSON_NAME] [PERSON_NAME] [PERSON_NAME] Man…" at bounding box center [106, 190] width 46 height 12
select select "39560"
click at [83, 184] on select "Select Stylist [PERSON_NAME] AMIT [PERSON_NAME] [PERSON_NAME] [PERSON_NAME] Man…" at bounding box center [106, 190] width 46 height 12
click at [175, 190] on input "text" at bounding box center [228, 190] width 187 height 12
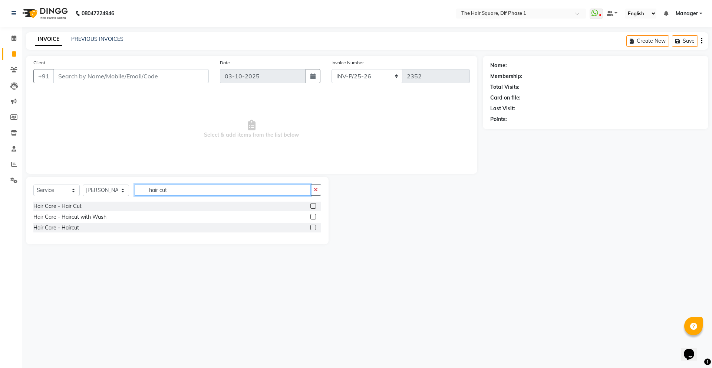
type input "hair cut"
click at [313, 208] on label at bounding box center [314, 206] width 6 height 6
click at [313, 208] on input "checkbox" at bounding box center [313, 206] width 5 height 5
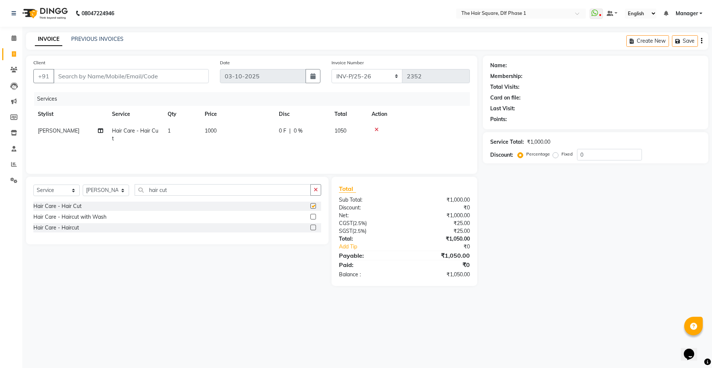
checkbox input "false"
drag, startPoint x: 246, startPoint y: 194, endPoint x: 143, endPoint y: 204, distance: 103.6
click at [143, 204] on div "Select Service Product Membership Package Voucher Prepaid Gift Card Select Styl…" at bounding box center [177, 211] width 303 height 68
type input "beard"
click at [313, 217] on label at bounding box center [314, 217] width 6 height 6
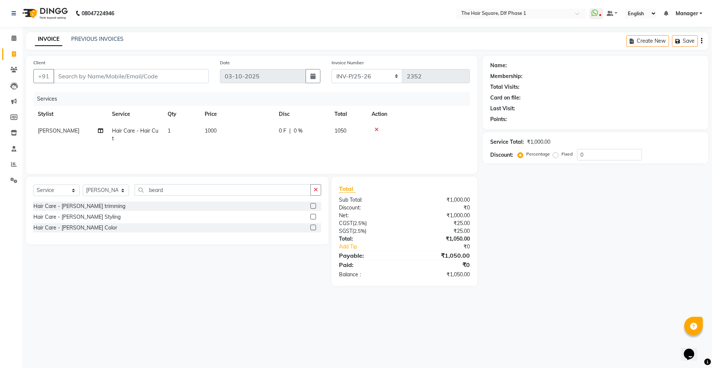
click at [313, 217] on input "checkbox" at bounding box center [313, 216] width 5 height 5
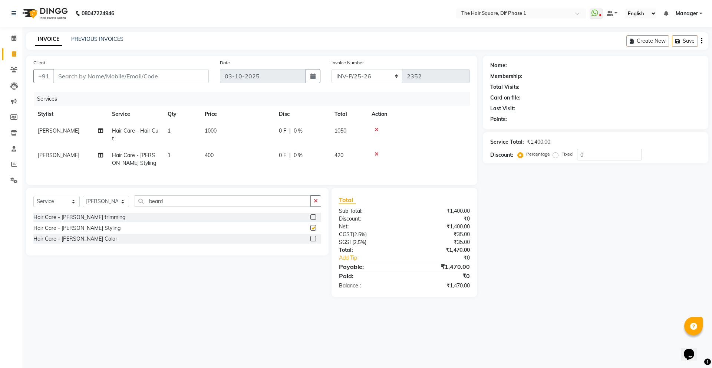
checkbox input "false"
drag, startPoint x: 240, startPoint y: 203, endPoint x: 118, endPoint y: 211, distance: 121.6
click at [118, 211] on div "Select Service Product Membership Package Voucher Prepaid Gift Card Select Styl…" at bounding box center [177, 203] width 288 height 17
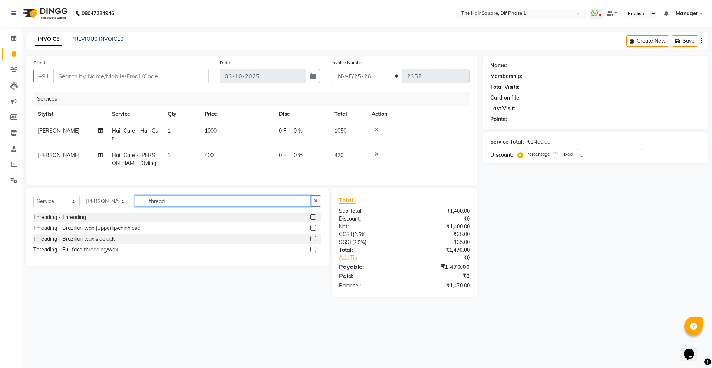
type input "thread"
click at [311, 220] on label at bounding box center [314, 217] width 6 height 6
click at [311, 220] on input "checkbox" at bounding box center [313, 217] width 5 height 5
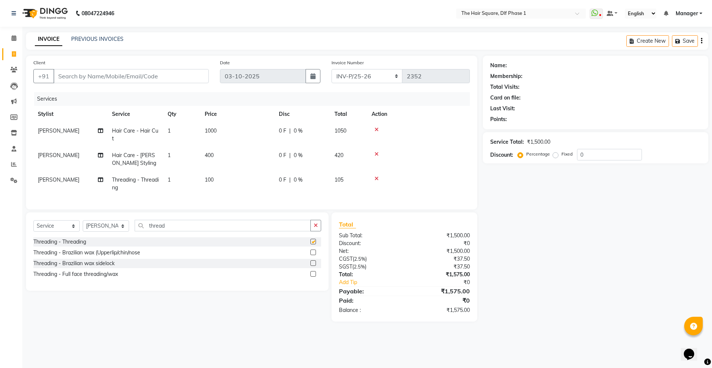
checkbox input "false"
click at [186, 178] on td "1" at bounding box center [181, 183] width 37 height 24
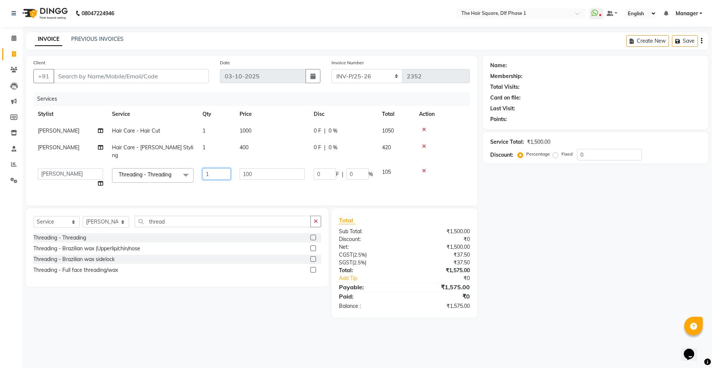
click at [223, 168] on input "1" at bounding box center [217, 174] width 28 height 12
type input "2"
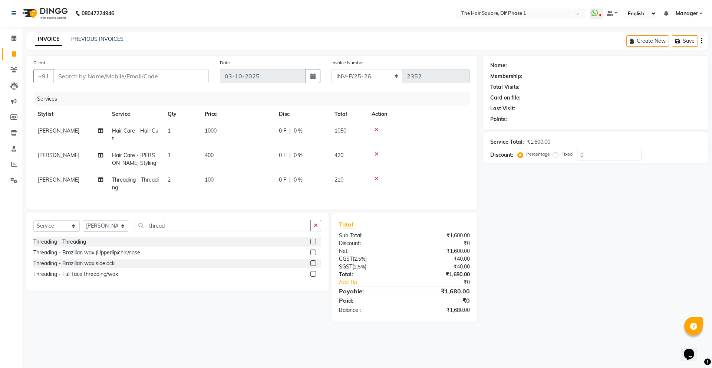
click at [271, 128] on td "1000" at bounding box center [237, 134] width 74 height 24
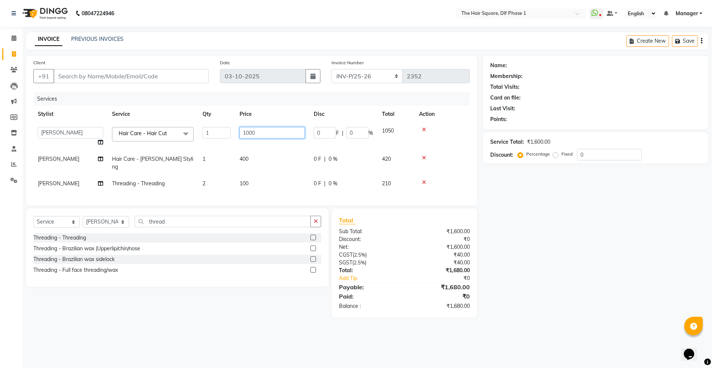
drag, startPoint x: 275, startPoint y: 131, endPoint x: 230, endPoint y: 139, distance: 46.4
click at [230, 139] on tr "[PERSON_NAME] [PERSON_NAME] [PERSON_NAME] [PERSON_NAME] Manager [PERSON_NAME] […" at bounding box center [251, 136] width 437 height 28
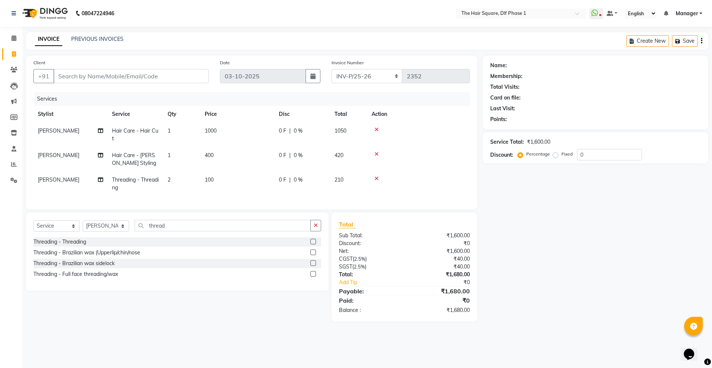
click at [230, 131] on td "1000" at bounding box center [237, 134] width 74 height 24
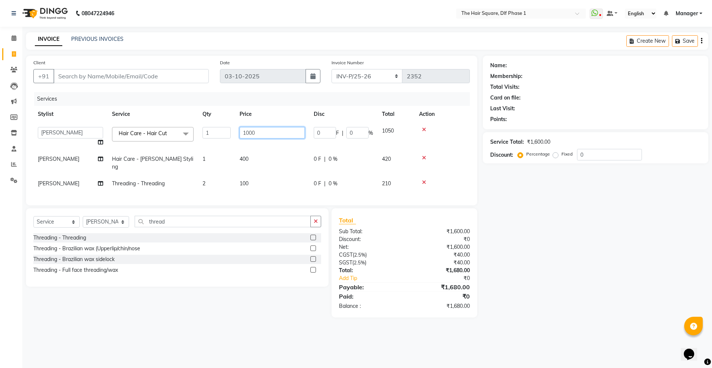
click at [266, 135] on input "1000" at bounding box center [272, 133] width 65 height 12
type input "1"
type input "400"
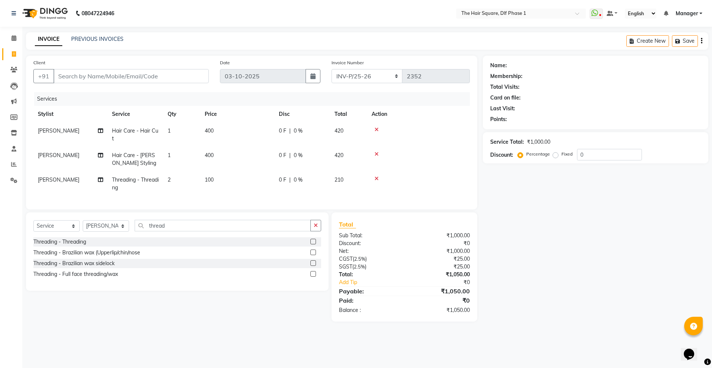
click at [270, 165] on td "400" at bounding box center [237, 159] width 74 height 24
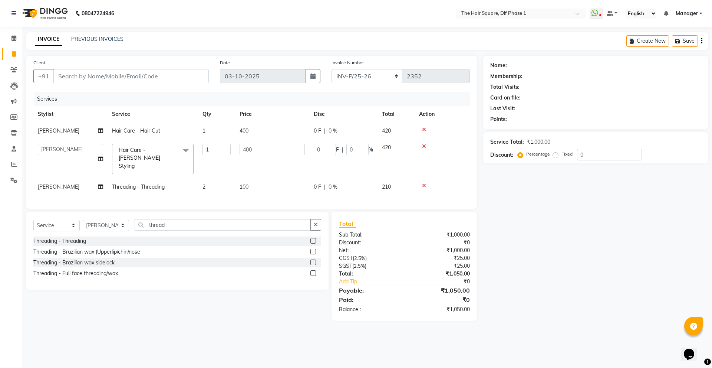
click at [282, 183] on td "100" at bounding box center [272, 186] width 74 height 17
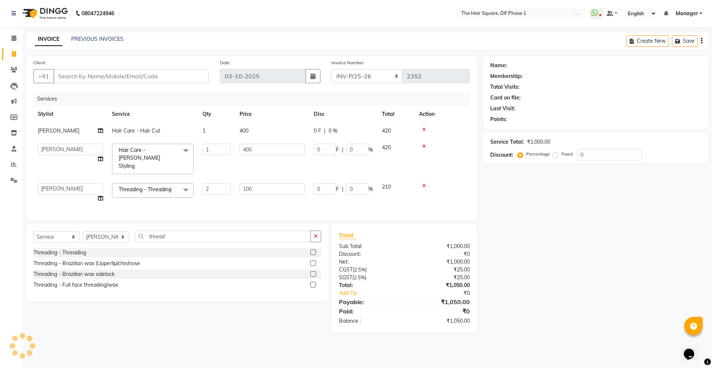
click at [513, 219] on div "Name: Membership: Total Visits: Card on file: Last Visit: Points: Service Total…" at bounding box center [598, 194] width 231 height 276
click at [131, 78] on input "Client" at bounding box center [130, 76] width 155 height 14
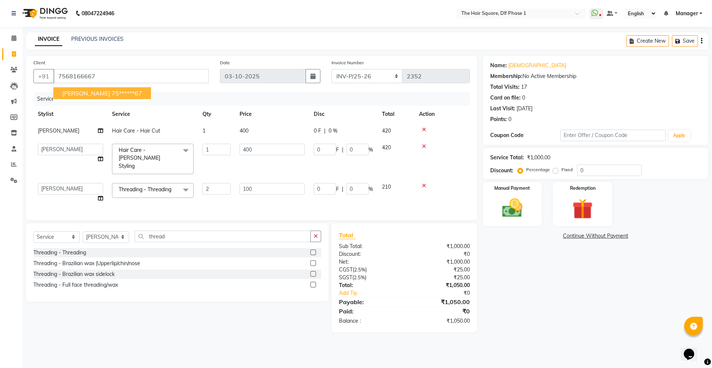
click at [112, 95] on ngb-highlight "75******67" at bounding box center [127, 92] width 30 height 7
type input "75******67"
click at [224, 191] on td "2" at bounding box center [216, 192] width 37 height 28
click at [224, 184] on input "2" at bounding box center [217, 189] width 28 height 12
click at [499, 207] on img at bounding box center [512, 208] width 35 height 24
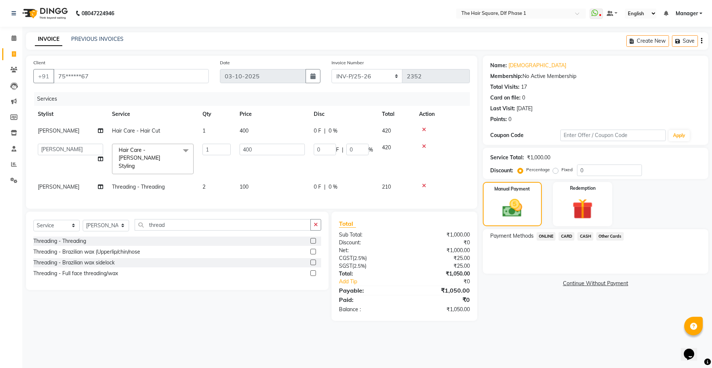
click at [567, 235] on span "CARD" at bounding box center [567, 236] width 16 height 9
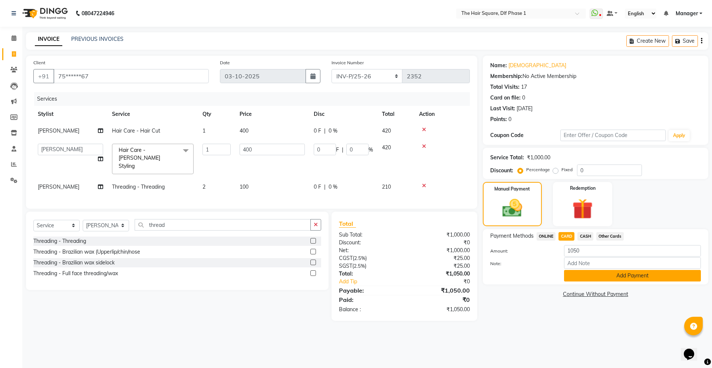
click at [600, 274] on button "Add Payment" at bounding box center [632, 276] width 137 height 12
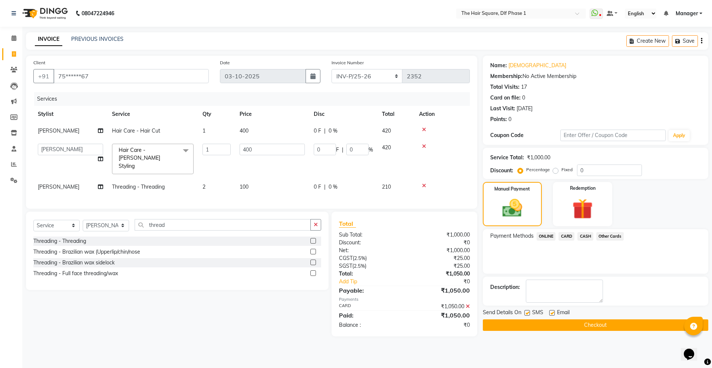
click at [580, 322] on button "Checkout" at bounding box center [596, 325] width 226 height 12
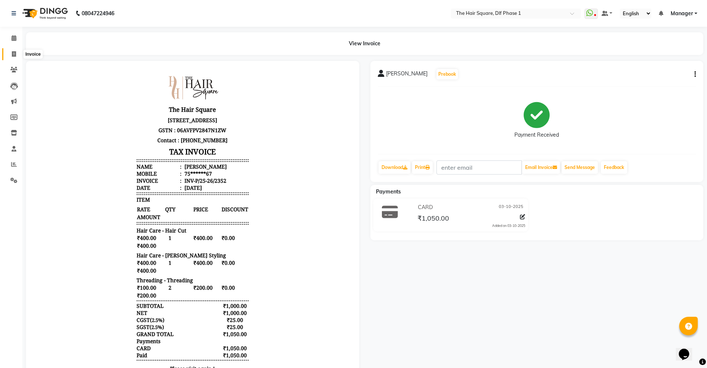
click at [12, 53] on icon at bounding box center [14, 54] width 4 height 6
select select "service"
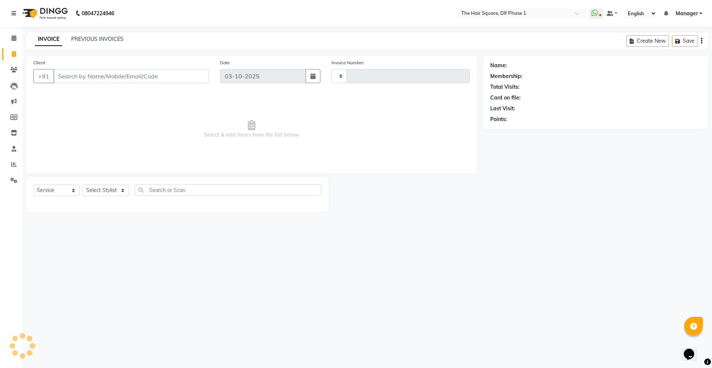
type input "2353"
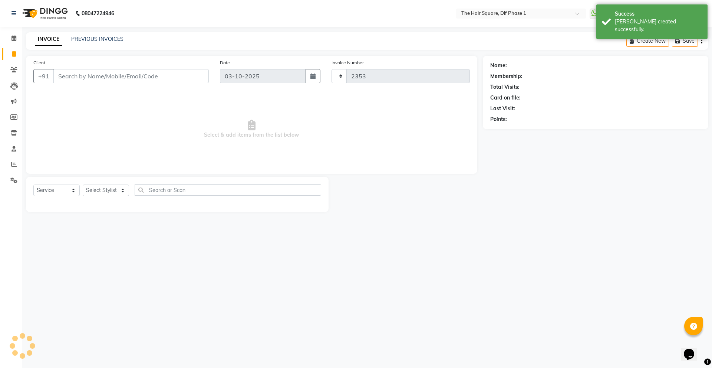
select select "5766"
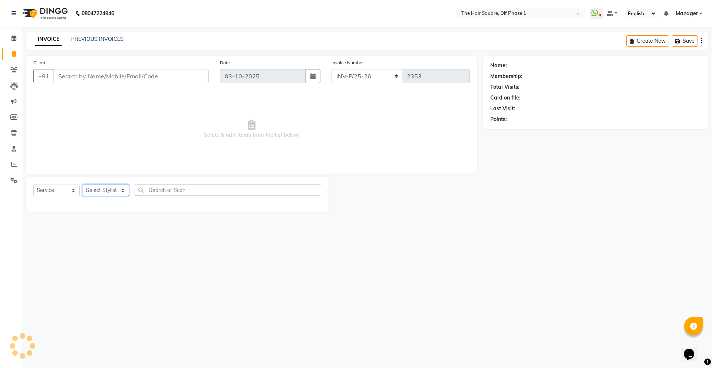
click at [114, 193] on select "Select Stylist [PERSON_NAME] AMIT [PERSON_NAME] [PERSON_NAME] [PERSON_NAME] Man…" at bounding box center [106, 190] width 46 height 12
select select "39748"
click at [83, 184] on select "Select Stylist [PERSON_NAME] AMIT [PERSON_NAME] [PERSON_NAME] [PERSON_NAME] Man…" at bounding box center [106, 190] width 46 height 12
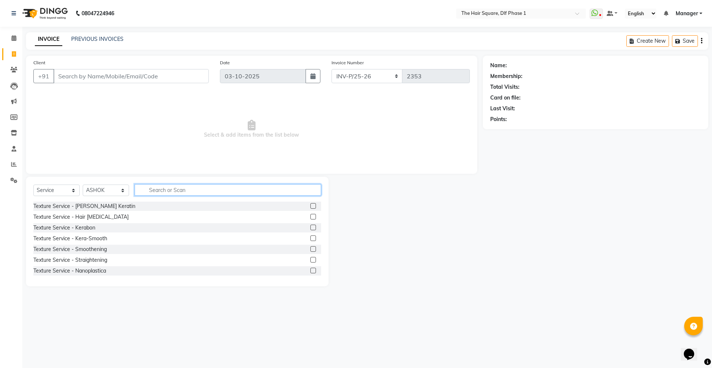
click at [189, 194] on input "text" at bounding box center [228, 190] width 187 height 12
type input "d"
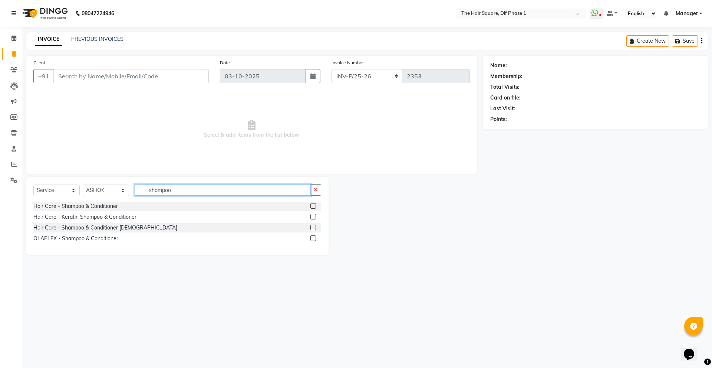
type input "shampoo"
click at [312, 216] on label at bounding box center [314, 217] width 6 height 6
click at [312, 216] on input "checkbox" at bounding box center [313, 216] width 5 height 5
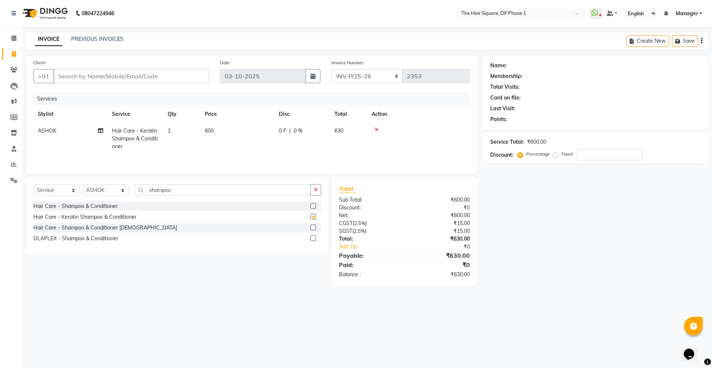
checkbox input "false"
click at [179, 185] on input "shampoo" at bounding box center [223, 190] width 176 height 12
type input "s"
type input "thread"
click at [314, 209] on div at bounding box center [313, 207] width 5 height 8
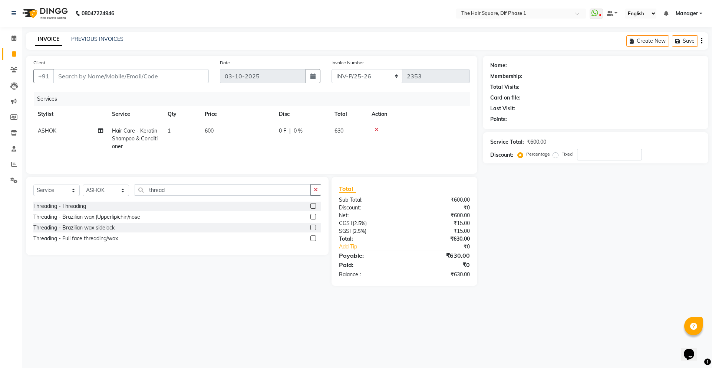
click at [314, 204] on label at bounding box center [314, 206] width 6 height 6
click at [314, 204] on input "checkbox" at bounding box center [313, 206] width 5 height 5
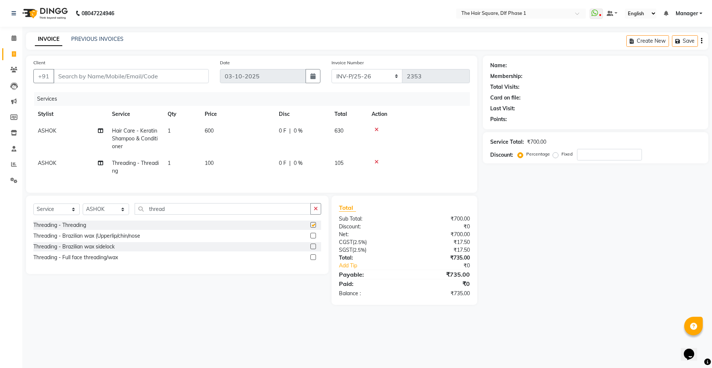
checkbox input "false"
click at [175, 162] on td "1" at bounding box center [181, 167] width 37 height 24
select select "39748"
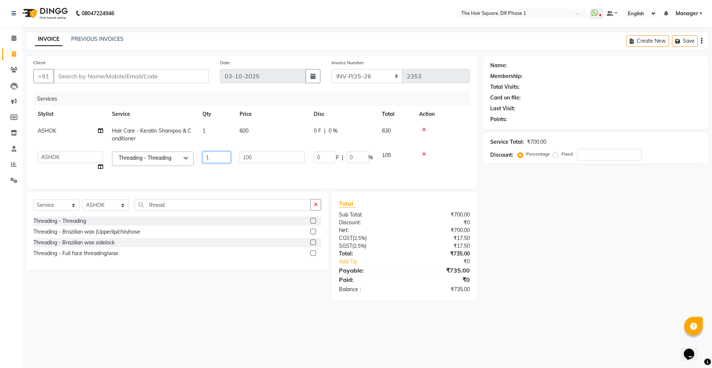
click at [219, 157] on input "1" at bounding box center [217, 157] width 28 height 12
type input "2"
click at [166, 72] on input "Client" at bounding box center [130, 76] width 155 height 14
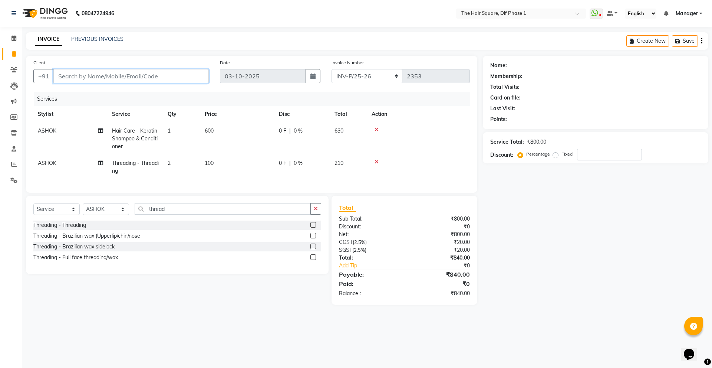
type input "9"
type input "0"
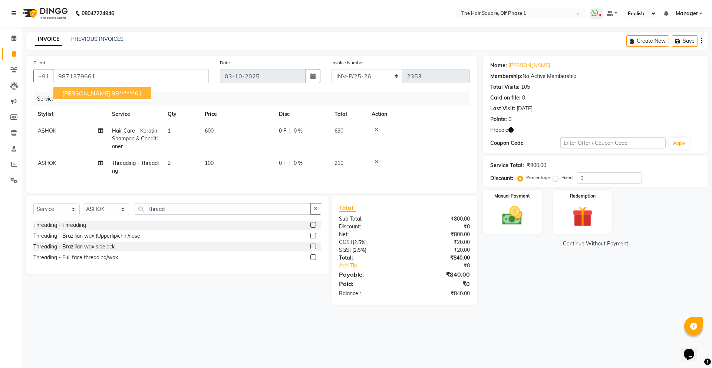
click at [124, 93] on ngb-highlight "98******61" at bounding box center [127, 92] width 30 height 7
type input "98******61"
click at [510, 131] on icon "button" at bounding box center [511, 129] width 5 height 5
click at [702, 41] on icon "button" at bounding box center [701, 41] width 1 height 0
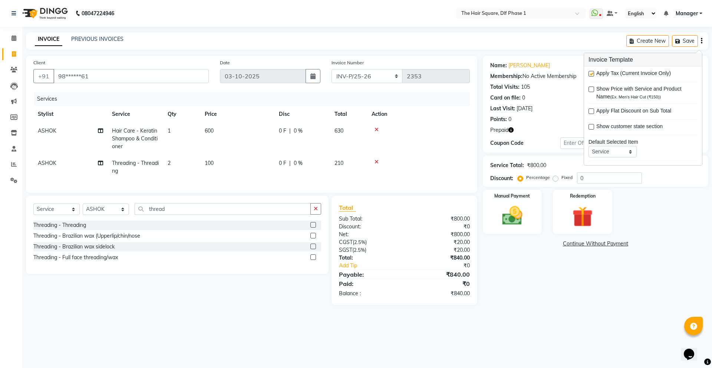
click at [590, 75] on label at bounding box center [592, 74] width 6 height 6
click at [590, 75] on input "checkbox" at bounding box center [591, 74] width 5 height 5
checkbox input "false"
click at [63, 162] on td "ASHOK" at bounding box center [70, 167] width 74 height 24
select select "39748"
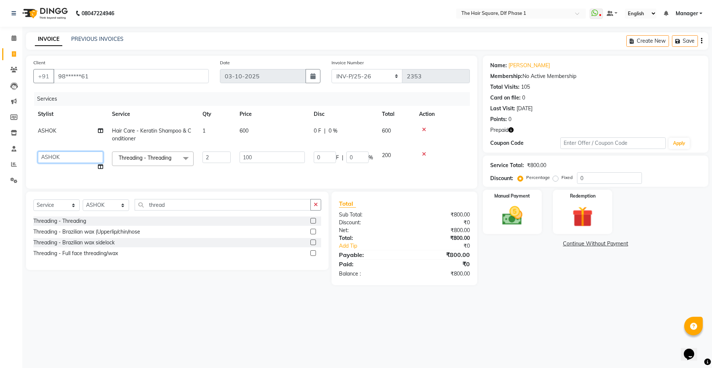
click at [77, 160] on select "[PERSON_NAME] [PERSON_NAME] [PERSON_NAME] [PERSON_NAME] Manager [PERSON_NAME] […" at bounding box center [70, 157] width 65 height 12
select select "39751"
click at [590, 211] on img at bounding box center [582, 216] width 35 height 26
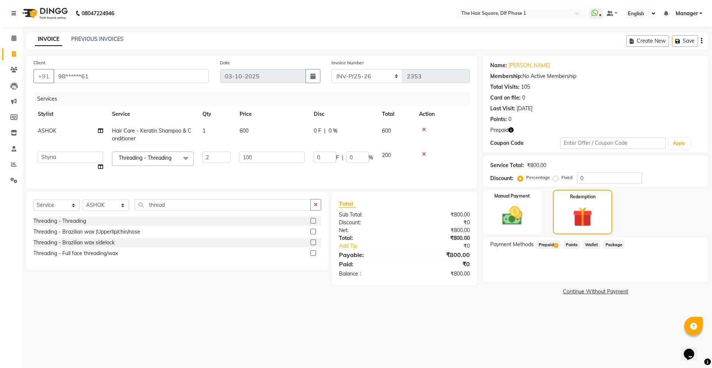
click at [553, 244] on span "Prepaid 1" at bounding box center [549, 244] width 24 height 9
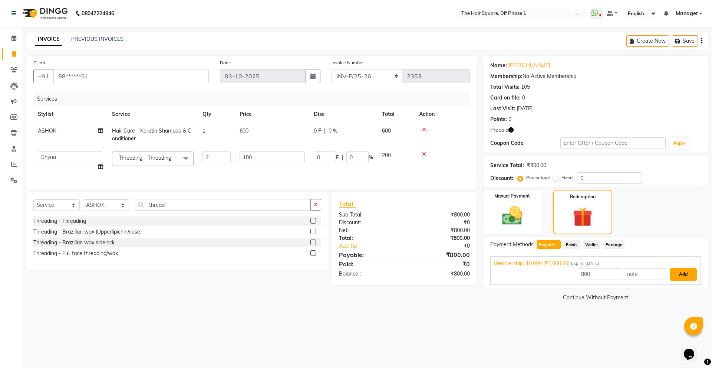
click at [686, 276] on button "Add" at bounding box center [683, 274] width 27 height 13
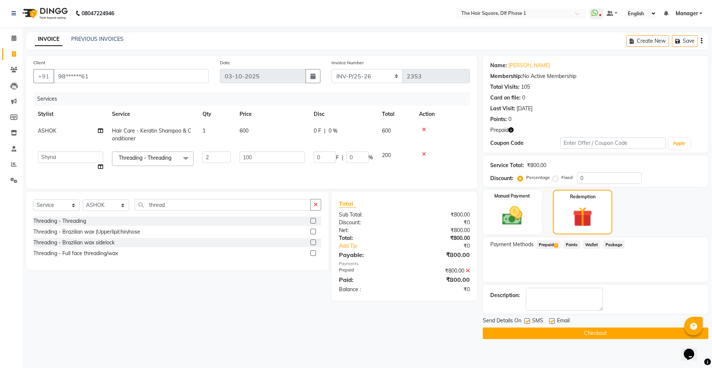
click at [583, 335] on button "Checkout" at bounding box center [596, 333] width 226 height 12
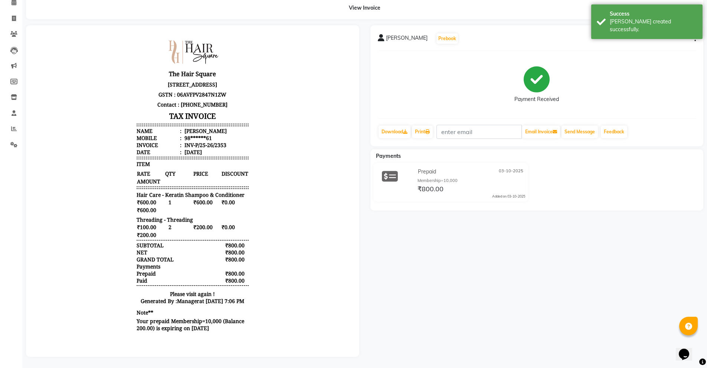
scroll to position [41, 0]
click at [12, 16] on icon at bounding box center [14, 19] width 4 height 6
select select "service"
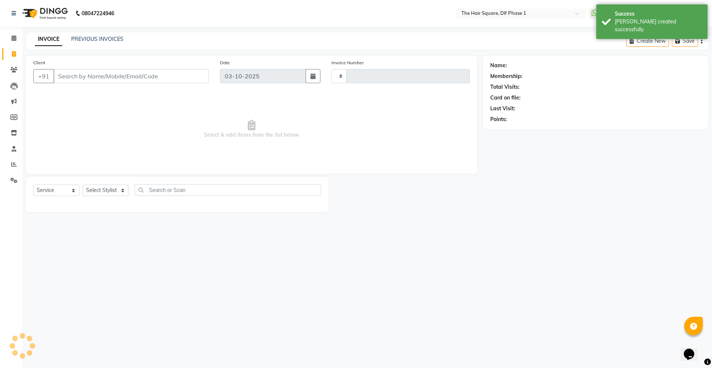
type input "2354"
select select "5766"
click at [88, 39] on link "PREVIOUS INVOICES" at bounding box center [97, 39] width 52 height 7
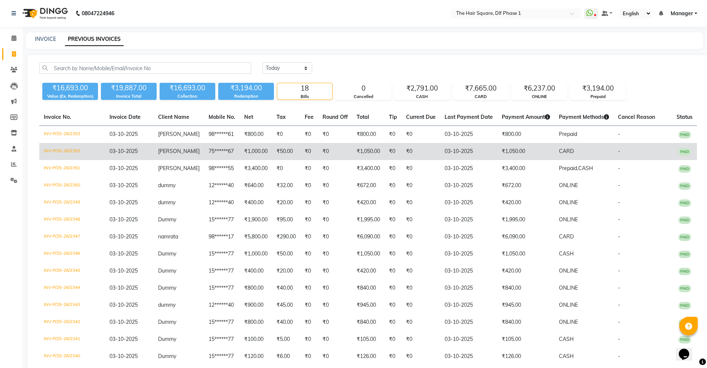
click at [444, 157] on td "03-10-2025" at bounding box center [468, 151] width 57 height 17
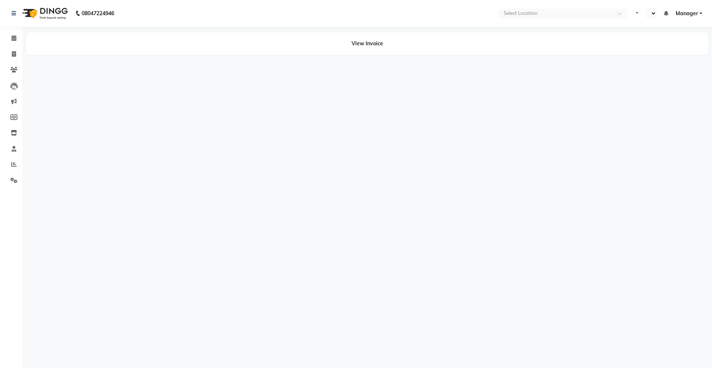
select select "en"
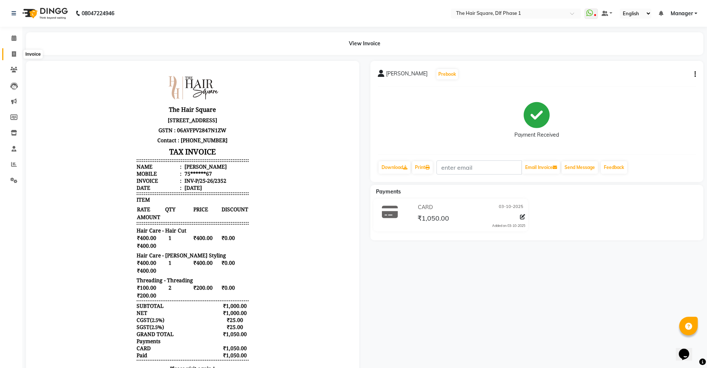
click at [12, 50] on span at bounding box center [13, 54] width 13 height 9
select select "5766"
select select "service"
